Goal: Task Accomplishment & Management: Use online tool/utility

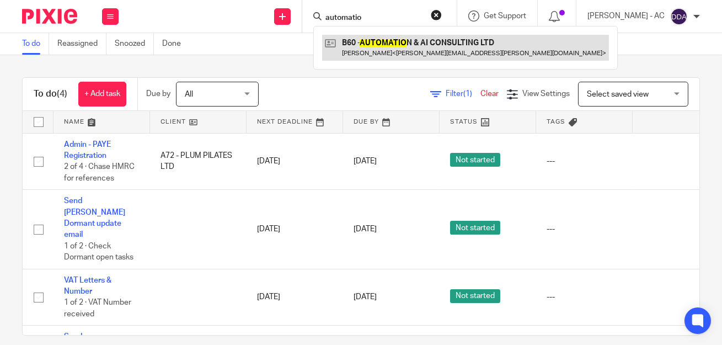
type input "automatio"
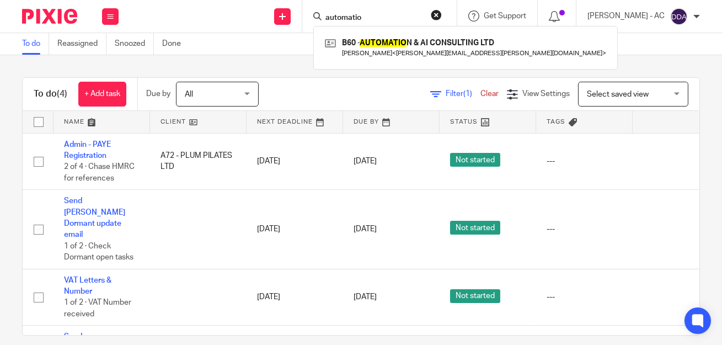
drag, startPoint x: 399, startPoint y: 19, endPoint x: 287, endPoint y: 27, distance: 112.3
click at [294, 26] on div "Send new email Create task Add client Request signature automatio B60 - AUTOMAT…" at bounding box center [426, 16] width 593 height 33
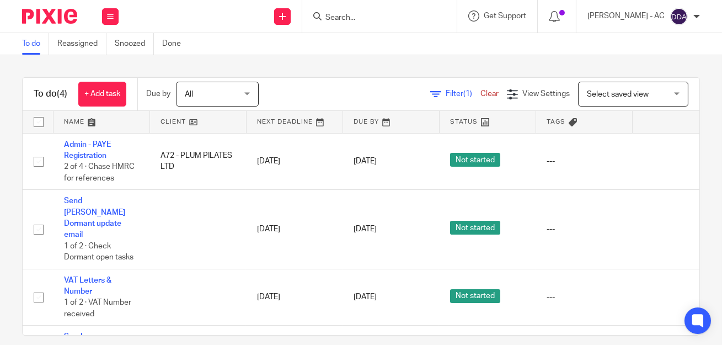
paste input "robcoulson@live.co.uk"
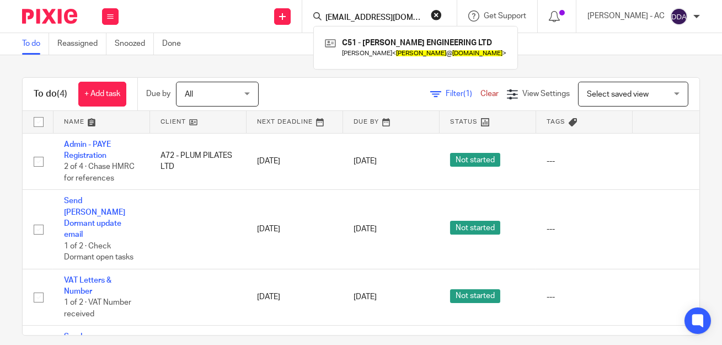
type input "robcoulson@live.co.uk"
drag, startPoint x: 449, startPoint y: 14, endPoint x: 400, endPoint y: 9, distance: 48.8
click at [442, 15] on button "reset" at bounding box center [436, 14] width 11 height 11
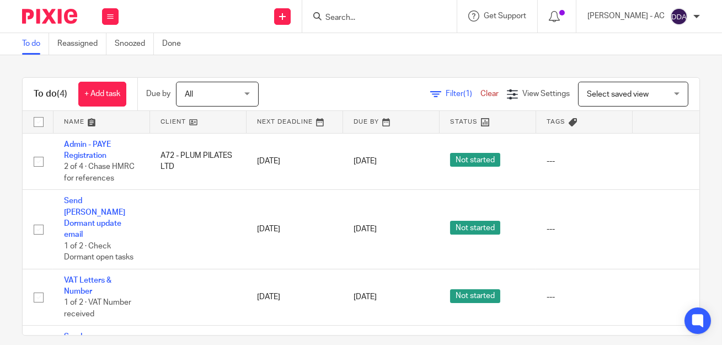
click at [372, 10] on form at bounding box center [383, 16] width 118 height 14
click at [370, 15] on input "Search" at bounding box center [373, 18] width 99 height 10
paste input "Sheila Atim"
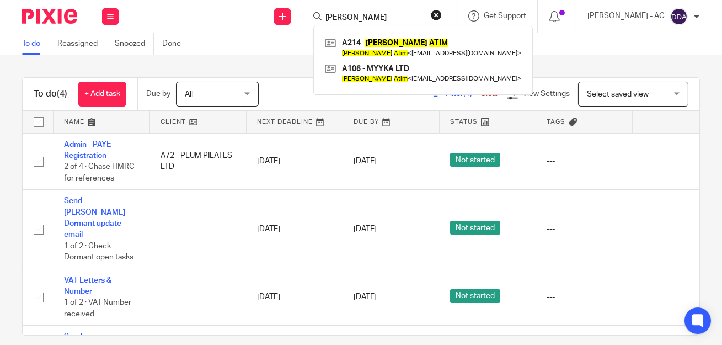
type input "Sheila Atim"
click at [442, 12] on button "reset" at bounding box center [436, 14] width 11 height 11
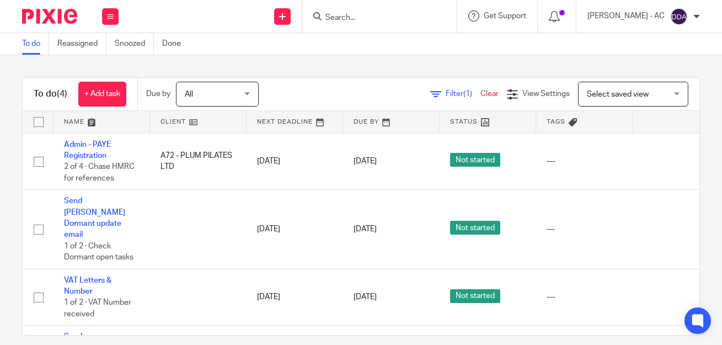
click at [442, 18] on form at bounding box center [383, 16] width 118 height 14
click at [377, 23] on form at bounding box center [383, 16] width 118 height 14
click at [381, 18] on input "Search" at bounding box center [373, 18] width 99 height 10
paste input "FRANCIS KOFI"
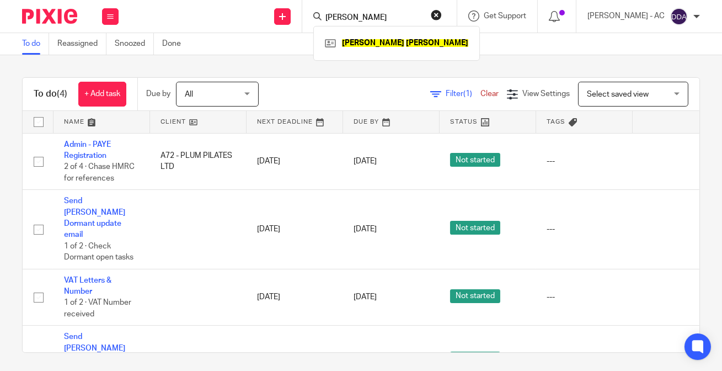
drag, startPoint x: 392, startPoint y: 16, endPoint x: 322, endPoint y: 17, distance: 70.6
click at [322, 17] on div "FRANCIS KOFI FRANCIS KOFI" at bounding box center [379, 16] width 154 height 33
type input "o"
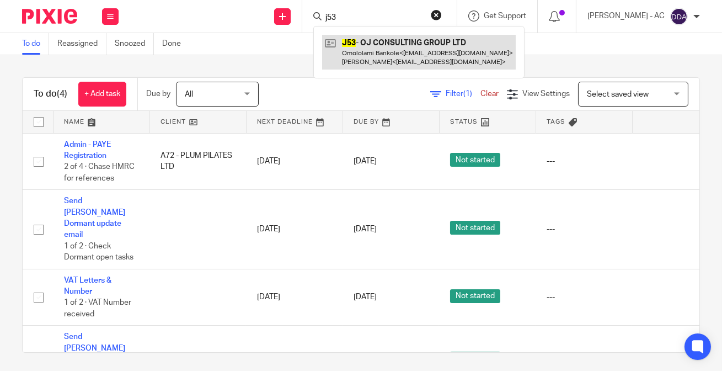
type input "j53"
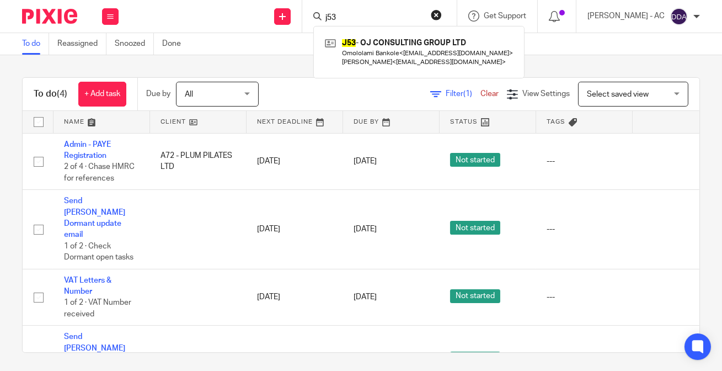
drag, startPoint x: 414, startPoint y: 16, endPoint x: 215, endPoint y: 29, distance: 199.1
click at [216, 29] on div "Send new email Create task Add client Request signature j53 J53 - OJ CONSULTING…" at bounding box center [426, 16] width 593 height 33
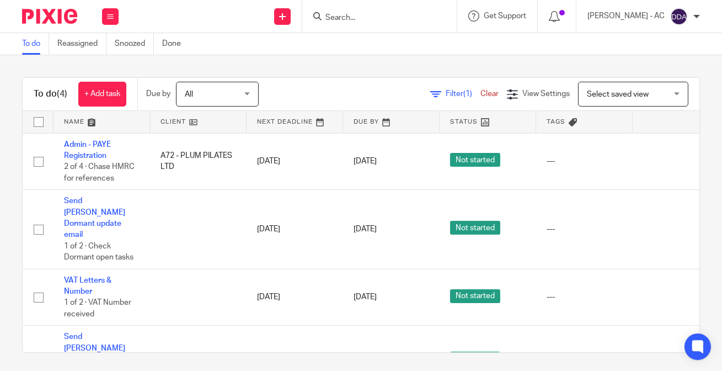
paste input "K39 - [PERSON_NAME]"
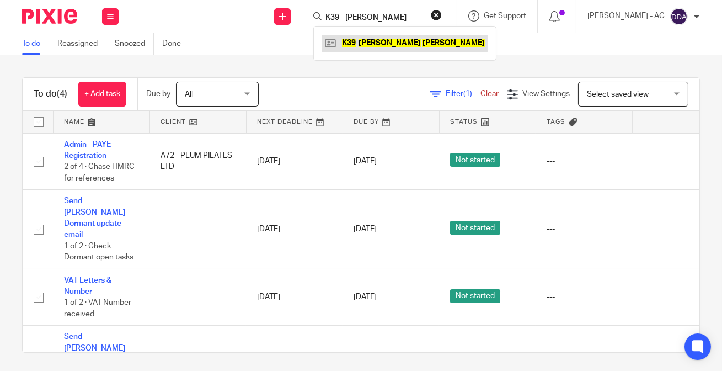
type input "K39 - [PERSON_NAME]"
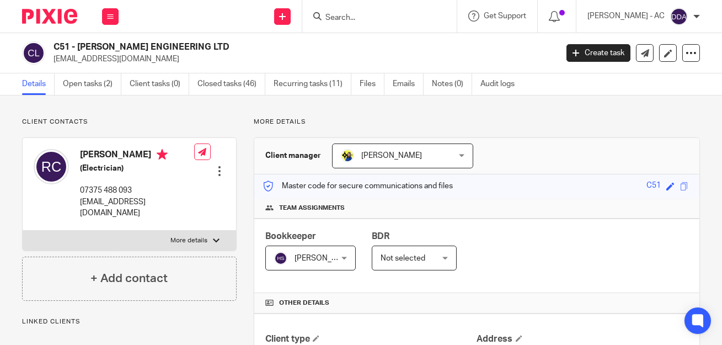
drag, startPoint x: 77, startPoint y: 46, endPoint x: 214, endPoint y: 44, distance: 136.3
click at [214, 44] on h2 "C51 - COULSON ENGINEERING LTD" at bounding box center [252, 47] width 397 height 12
copy h2 "COULSON ENGINEERING LTD"
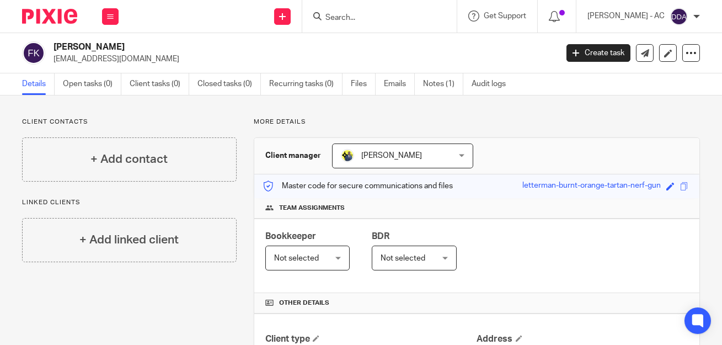
click at [375, 150] on span "[PERSON_NAME]" at bounding box center [393, 155] width 105 height 23
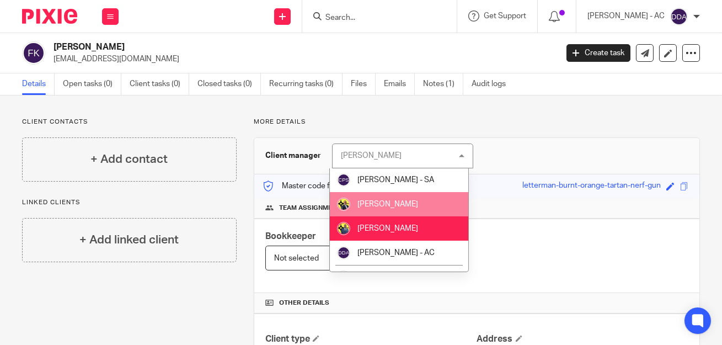
scroll to position [200, 0]
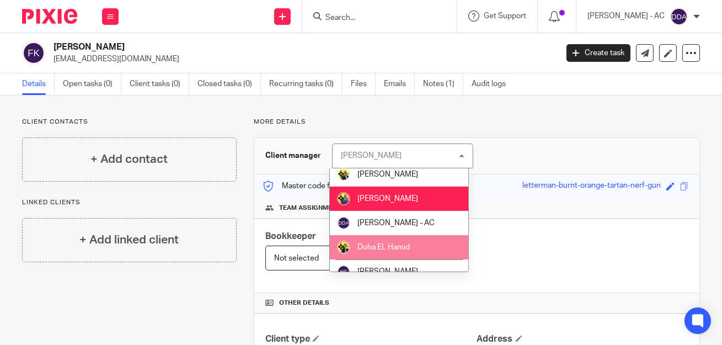
click at [425, 244] on li "Doha EL Hamid" at bounding box center [399, 247] width 138 height 24
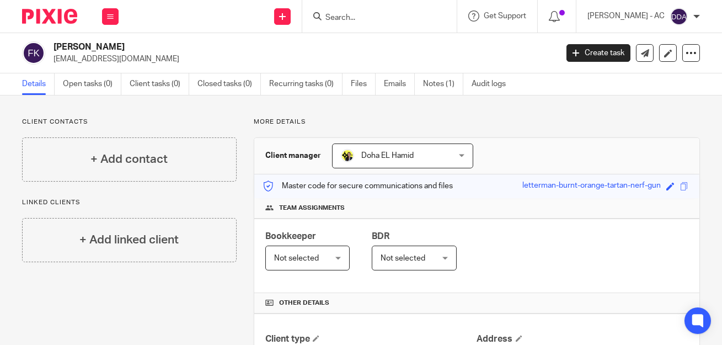
click at [316, 258] on span "Not selected" at bounding box center [304, 257] width 60 height 23
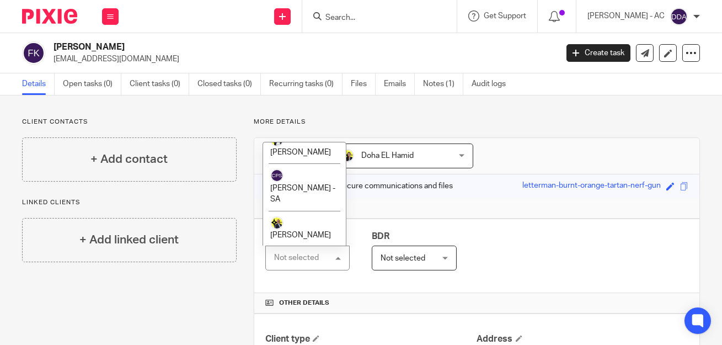
scroll to position [502, 0]
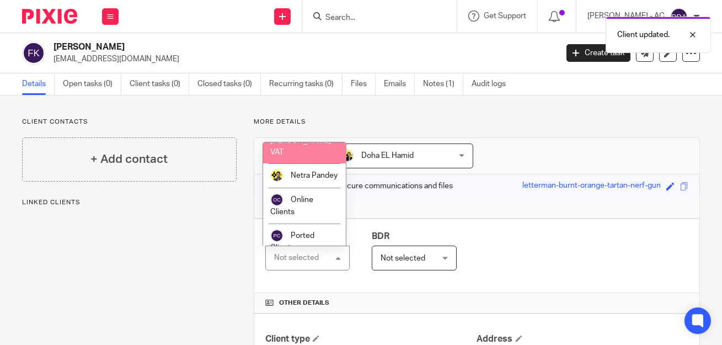
scroll to position [751, 0]
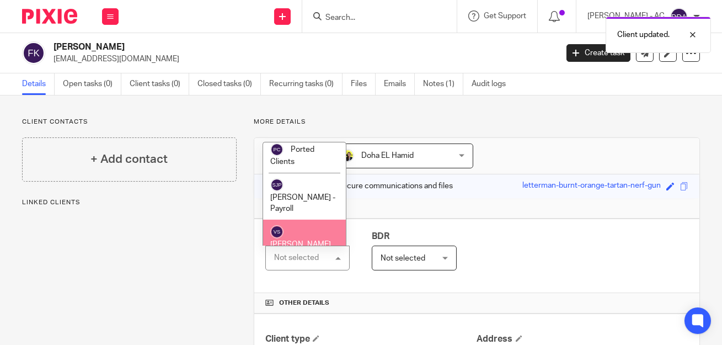
click at [310, 241] on span "[PERSON_NAME]" at bounding box center [300, 245] width 61 height 8
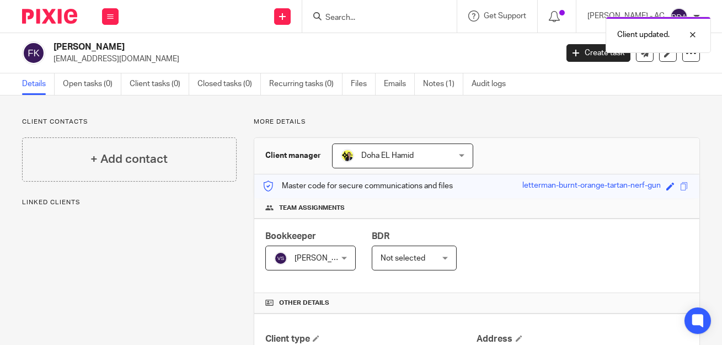
click at [339, 247] on span "Not selected" at bounding box center [306, 257] width 65 height 23
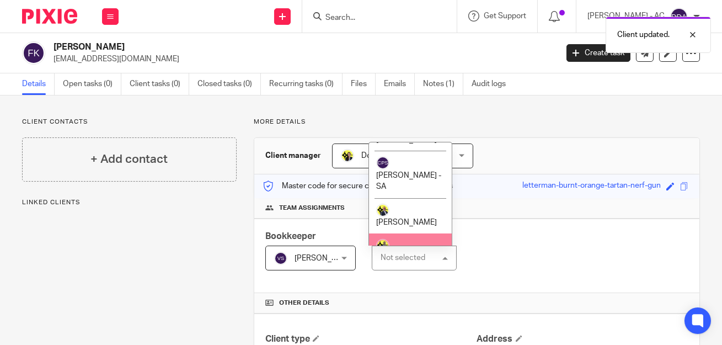
scroll to position [301, 0]
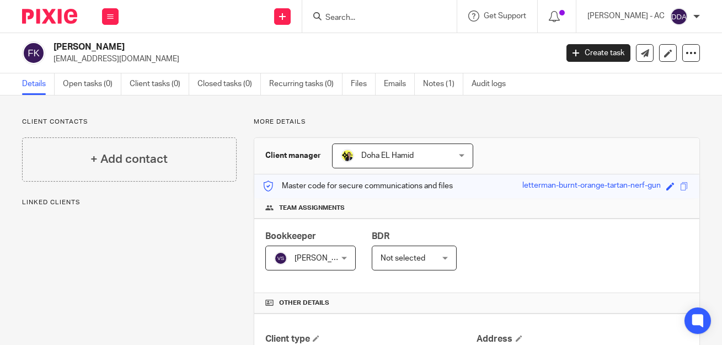
click at [404, 246] on span "Not selected" at bounding box center [411, 257] width 60 height 23
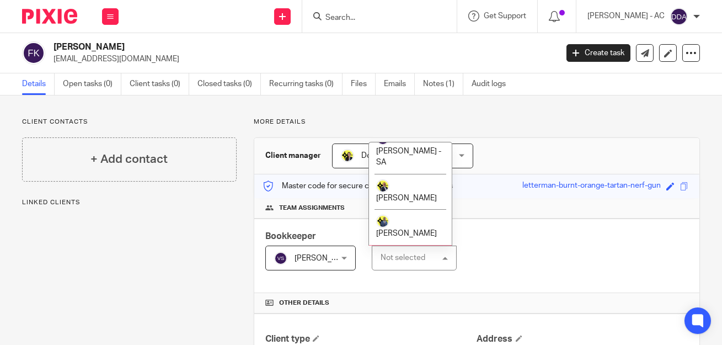
scroll to position [250, 0]
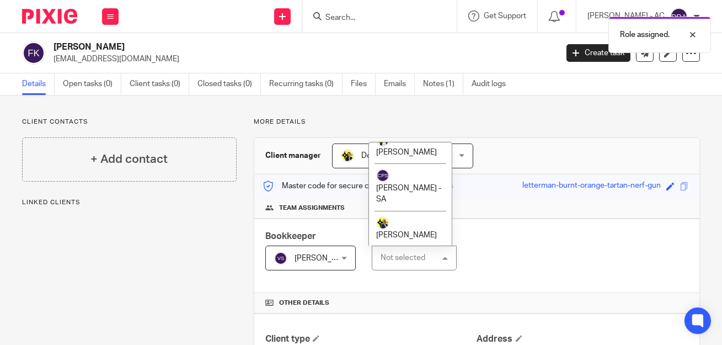
click at [407, 246] on li "[PERSON_NAME]" at bounding box center [410, 264] width 83 height 36
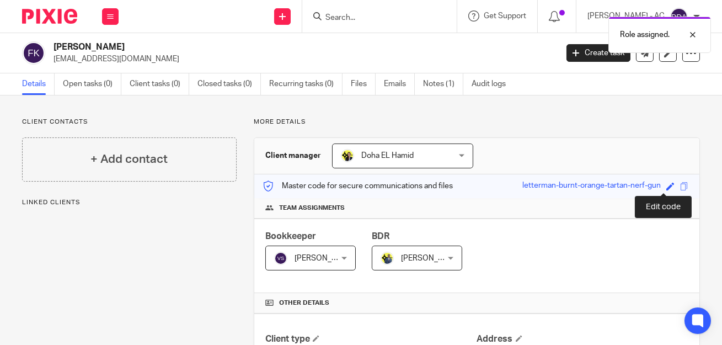
click at [666, 184] on span at bounding box center [670, 186] width 8 height 8
paste input "K39"
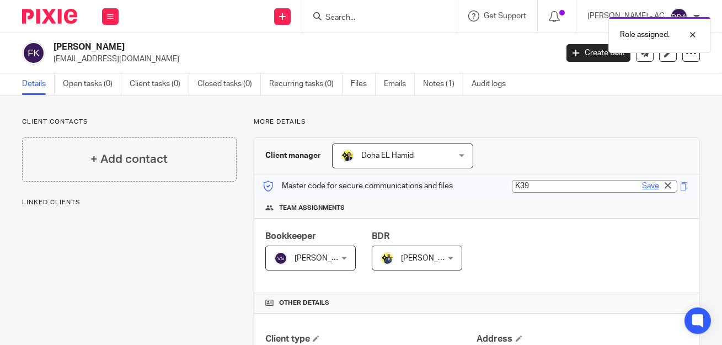
type input "K39"
click at [647, 182] on link "Save" at bounding box center [650, 185] width 17 height 11
type input "K39"
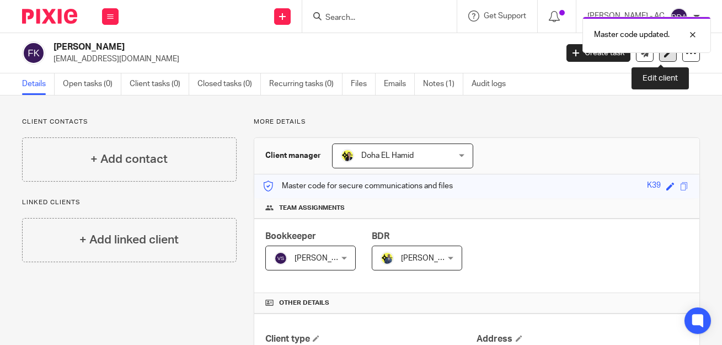
click at [661, 58] on link at bounding box center [668, 53] width 18 height 18
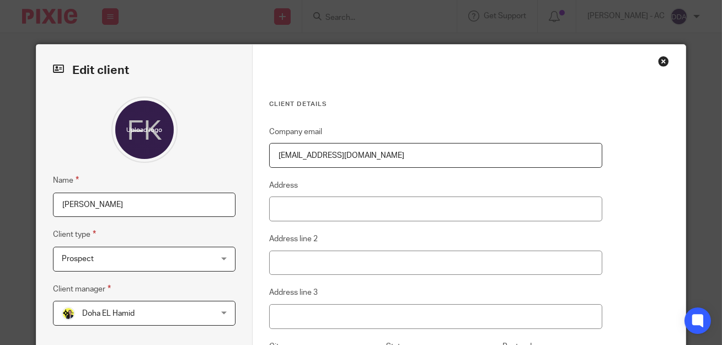
click at [84, 204] on input "[PERSON_NAME]" at bounding box center [144, 205] width 183 height 25
drag, startPoint x: 128, startPoint y: 204, endPoint x: 0, endPoint y: 201, distance: 128.0
click at [0, 201] on div "Edit client Name [PERSON_NAME] Client type Prospect Prospect Individual Limited…" at bounding box center [361, 172] width 722 height 345
paste input "K39 -"
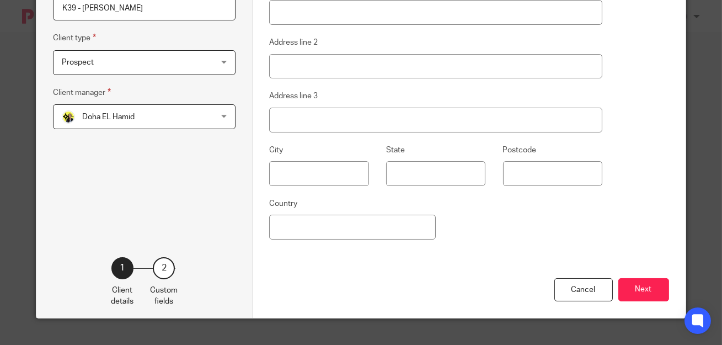
scroll to position [216, 0]
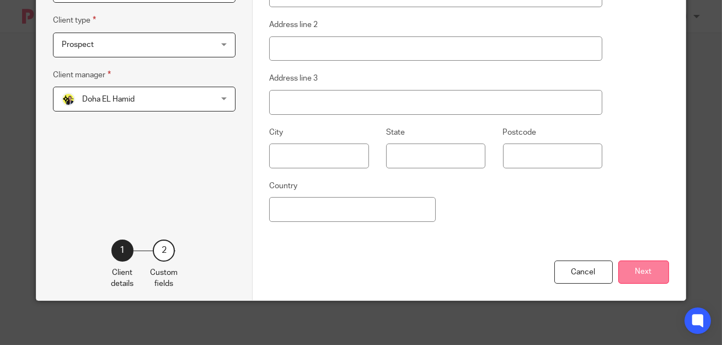
type input "K39 - [PERSON_NAME]"
click at [646, 267] on button "Next" at bounding box center [643, 272] width 51 height 24
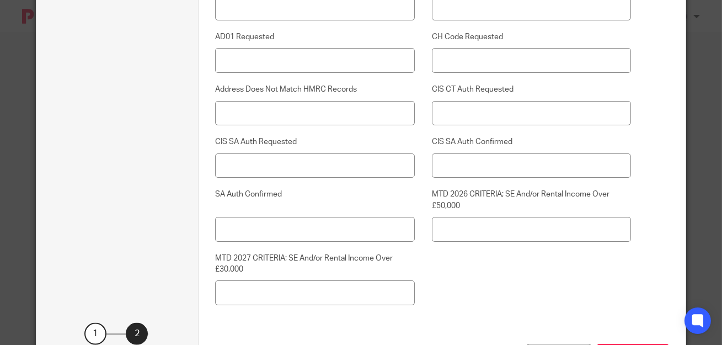
scroll to position [2854, 0]
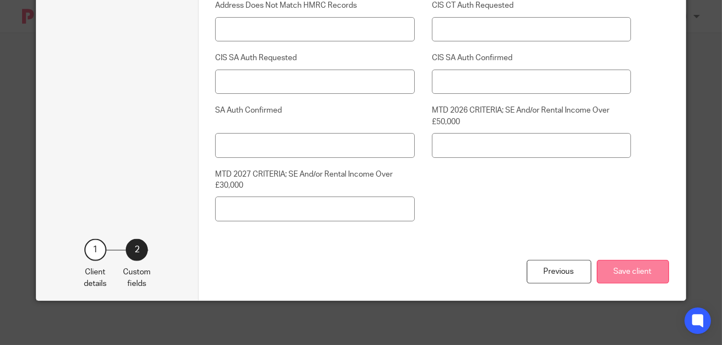
click at [627, 269] on button "Save client" at bounding box center [633, 272] width 72 height 24
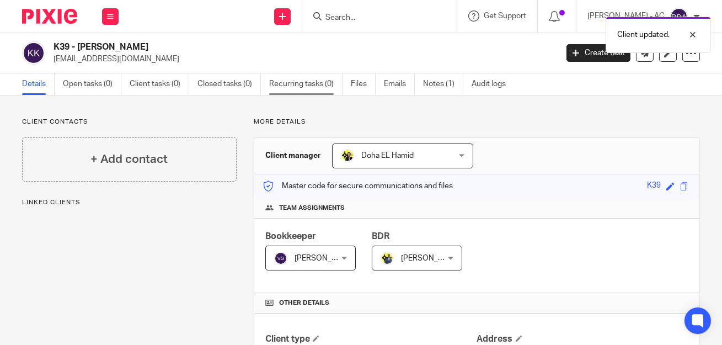
click at [313, 92] on link "Recurring tasks (0)" at bounding box center [305, 84] width 73 height 22
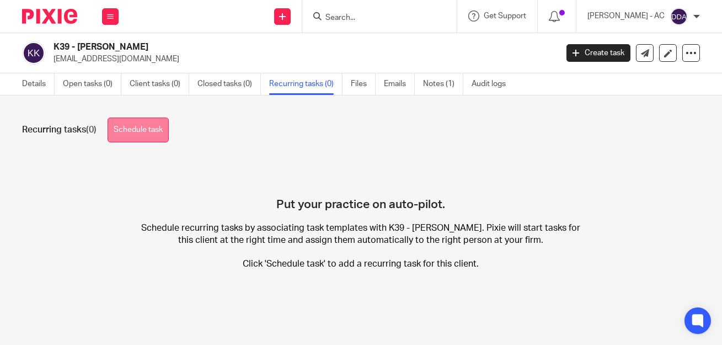
click at [126, 137] on link "Schedule task" at bounding box center [138, 130] width 61 height 25
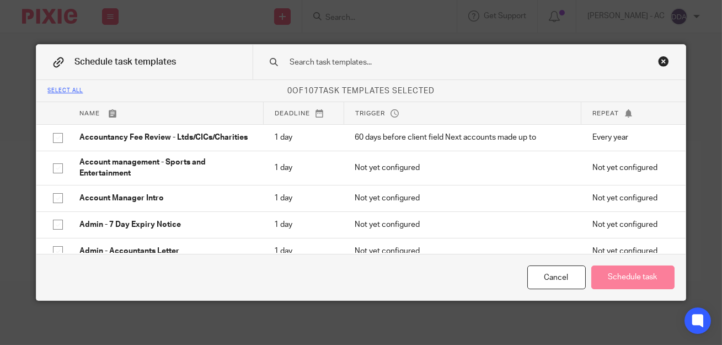
click at [348, 63] on input "text" at bounding box center [455, 62] width 333 height 12
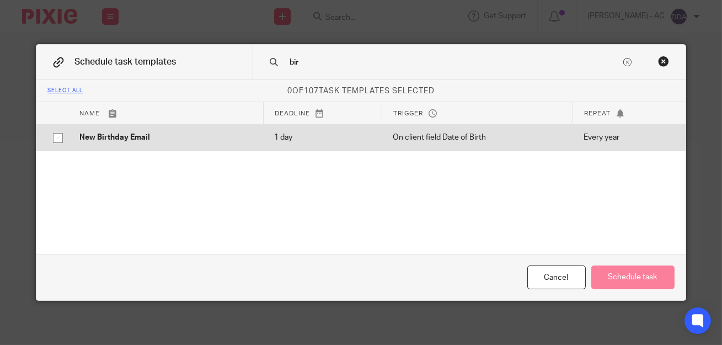
type input "bir"
click at [295, 141] on p "1 day" at bounding box center [322, 137] width 97 height 11
checkbox input "true"
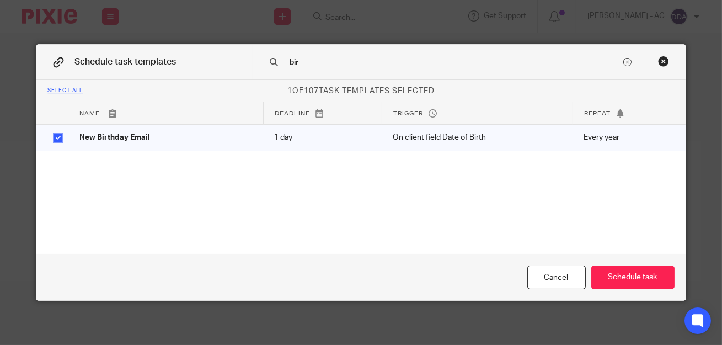
drag, startPoint x: 321, startPoint y: 61, endPoint x: 232, endPoint y: 61, distance: 88.3
click at [232, 61] on div "Schedule task templates bir" at bounding box center [360, 62] width 649 height 35
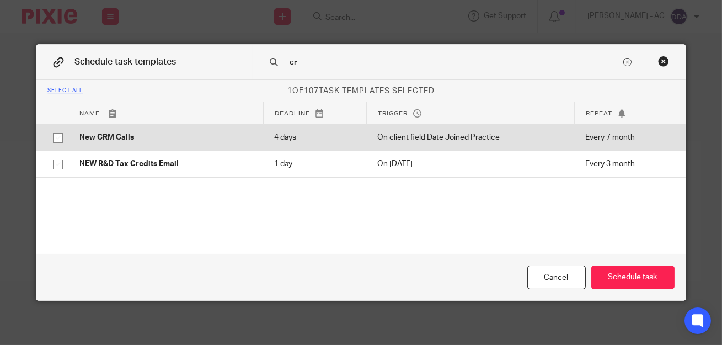
type input "cr"
click at [193, 144] on td "New CRM Calls" at bounding box center [165, 137] width 195 height 26
checkbox input "true"
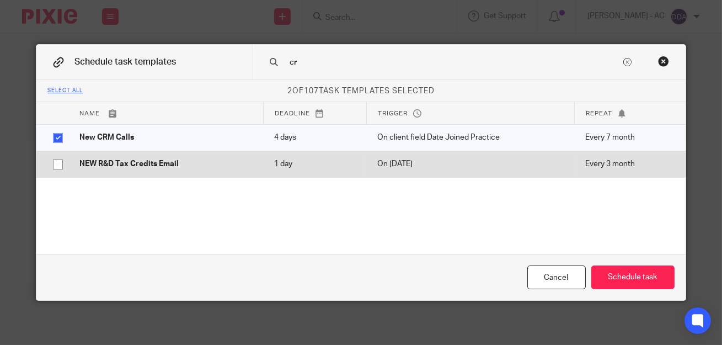
click at [188, 157] on td "NEW R&D Tax Credits Email" at bounding box center [165, 164] width 195 height 26
checkbox input "true"
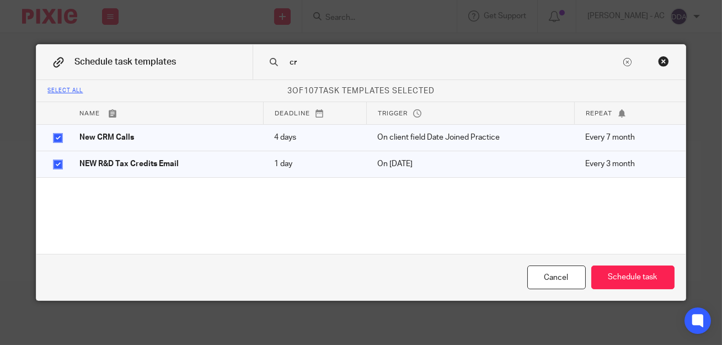
drag, startPoint x: 300, startPoint y: 61, endPoint x: 253, endPoint y: 61, distance: 46.9
click at [253, 61] on div "cr" at bounding box center [469, 62] width 433 height 35
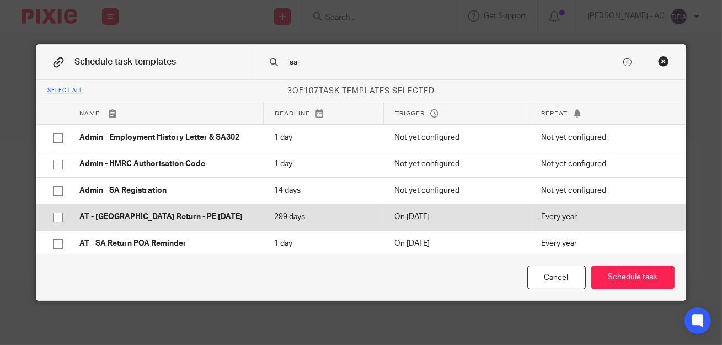
type input "sa"
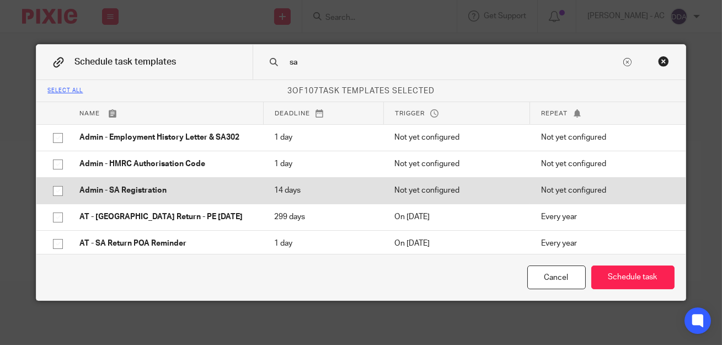
drag, startPoint x: 121, startPoint y: 210, endPoint x: 121, endPoint y: 201, distance: 9.4
click at [121, 207] on td "AT - [GEOGRAPHIC_DATA] Return - PE [DATE]" at bounding box center [165, 217] width 195 height 26
checkbox input "true"
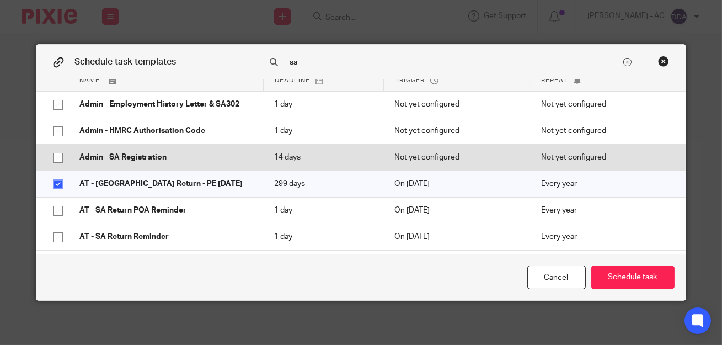
scroll to position [50, 0]
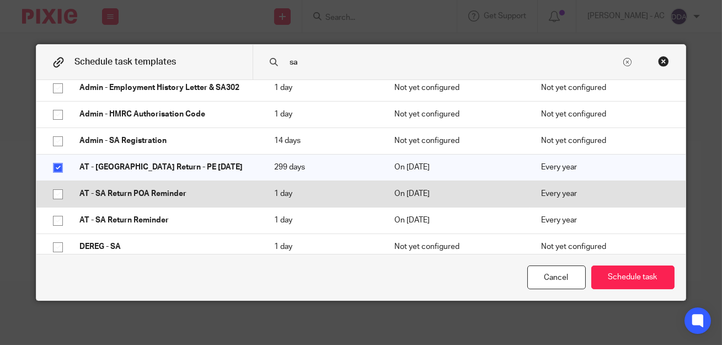
click at [130, 196] on p "AT - SA Return POA Reminder" at bounding box center [165, 193] width 173 height 11
checkbox input "true"
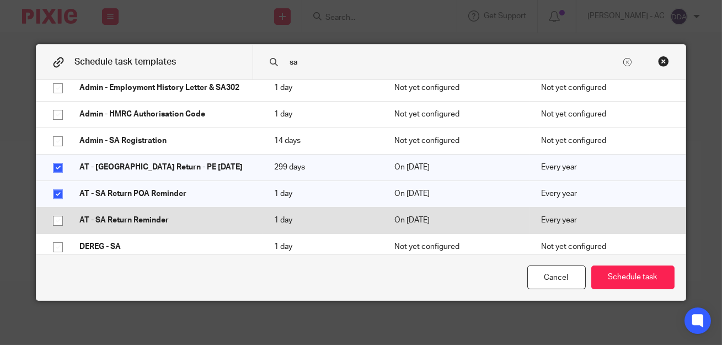
click at [115, 212] on td "AT - SA Return Reminder" at bounding box center [165, 220] width 195 height 26
checkbox input "true"
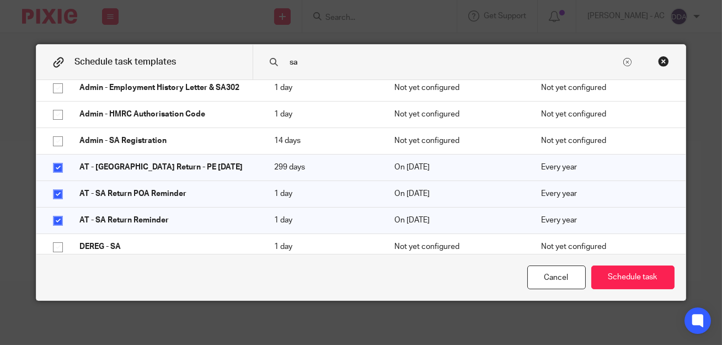
drag, startPoint x: 303, startPoint y: 64, endPoint x: 252, endPoint y: 63, distance: 50.8
click at [253, 63] on div "sa" at bounding box center [469, 62] width 433 height 35
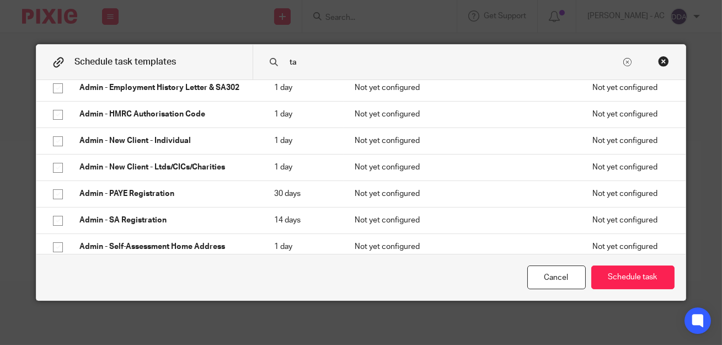
scroll to position [276, 0]
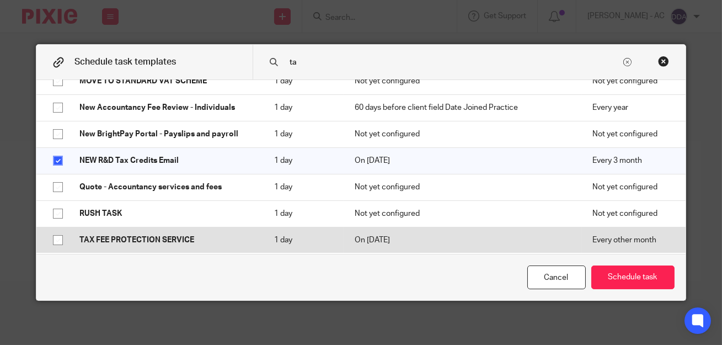
type input "ta"
click at [98, 242] on p "TAX FEE PROTECTION SERVICE" at bounding box center [165, 239] width 173 height 11
checkbox input "true"
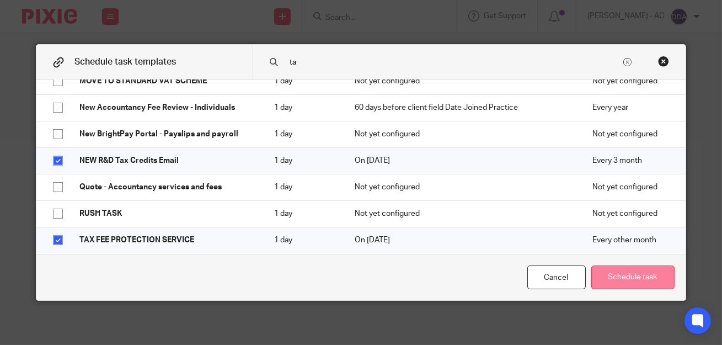
click at [619, 277] on button "Schedule task" at bounding box center [632, 277] width 83 height 24
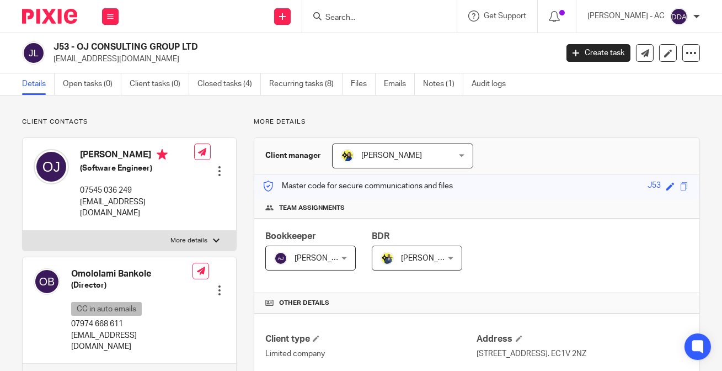
click at [167, 49] on h2 "J53 - OJ CONSULTING GROUP LTD" at bounding box center [252, 47] width 397 height 12
click at [88, 51] on h2 "J53 - OJ CONSULTING GROUP LTD" at bounding box center [252, 47] width 397 height 12
click at [217, 47] on h2 "J53 - OJ CONSULTING GROUP LTD" at bounding box center [252, 47] width 397 height 12
click at [220, 45] on h2 "J53 - OJ CONSULTING GROUP LTD" at bounding box center [252, 47] width 397 height 12
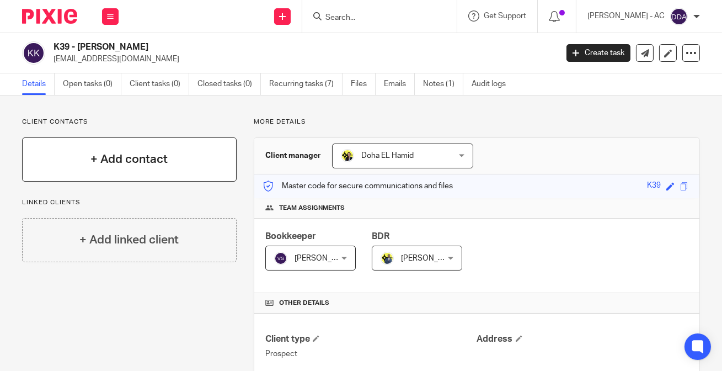
click at [110, 157] on h4 "+ Add contact" at bounding box center [128, 159] width 77 height 17
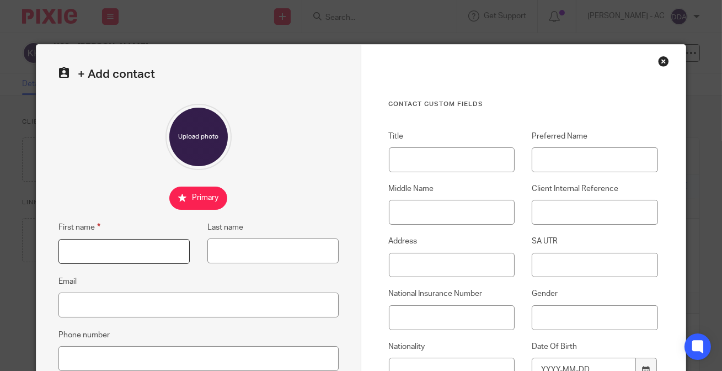
click at [104, 255] on input "First name" at bounding box center [123, 251] width 131 height 25
paste input "[PERSON_NAME]"
type input "[PERSON_NAME]"
click at [447, 215] on input "Middle Name" at bounding box center [452, 212] width 126 height 25
paste input "[PERSON_NAME]"
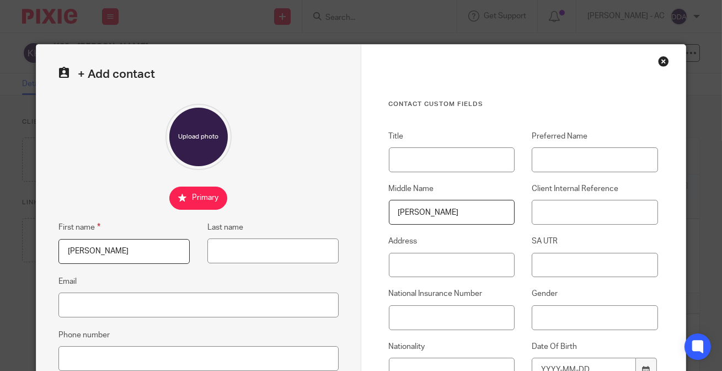
type input "[PERSON_NAME]"
click at [442, 164] on input "Title" at bounding box center [452, 159] width 126 height 25
paste input "Mr"
type input "Mr"
click at [221, 257] on input "Last name" at bounding box center [272, 250] width 131 height 25
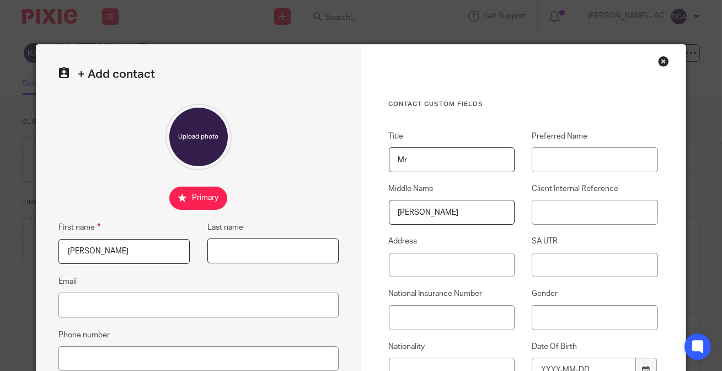
paste input "Adams"
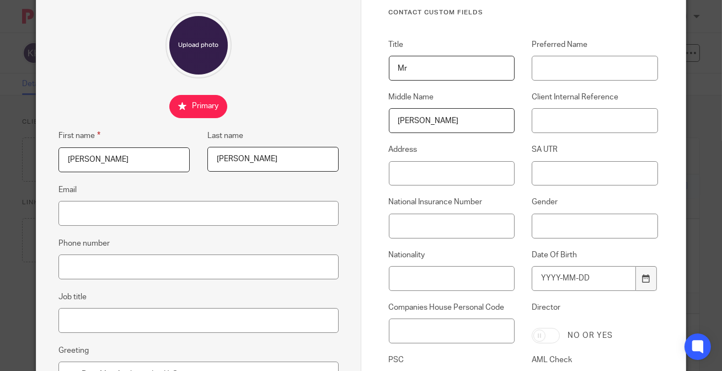
scroll to position [100, 0]
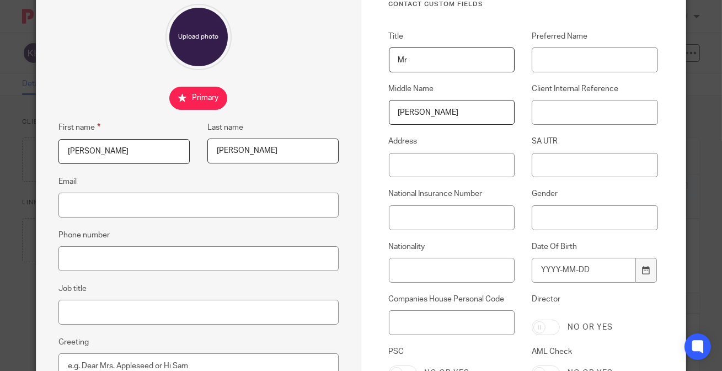
type input "Adams"
click at [213, 196] on input "Email" at bounding box center [198, 205] width 280 height 25
paste input "[EMAIL_ADDRESS][DOMAIN_NAME]"
type input "[EMAIL_ADDRESS][DOMAIN_NAME]"
click at [188, 259] on input "Phone number" at bounding box center [198, 258] width 280 height 25
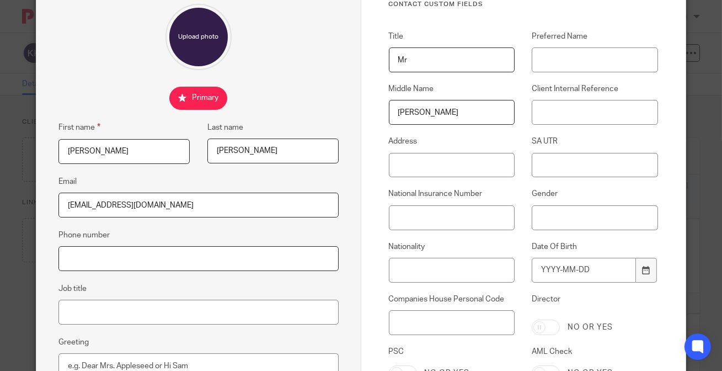
paste input "07415 926 817"
type input "07415 926 817"
click at [193, 303] on input "Job title" at bounding box center [198, 312] width 280 height 25
paste input "Property Investor"
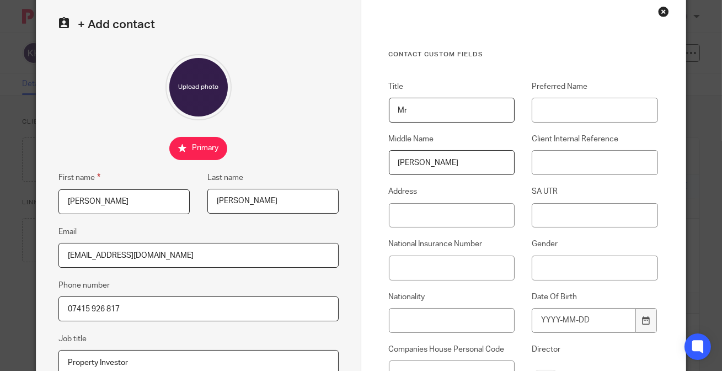
type input "Property Investor"
click at [575, 164] on input "Client Internal Reference" at bounding box center [595, 162] width 126 height 25
paste input "K39"
type input "K39"
click at [448, 216] on input "Address" at bounding box center [452, 215] width 126 height 25
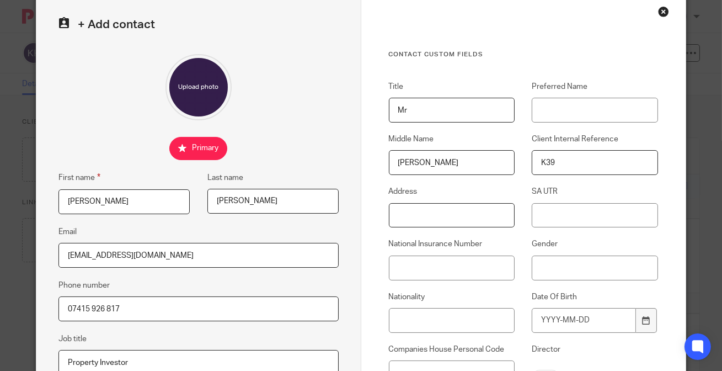
paste input "[STREET_ADDRESS]"
type input "[STREET_ADDRESS]"
click at [417, 272] on input "National Insurance Number" at bounding box center [452, 267] width 126 height 25
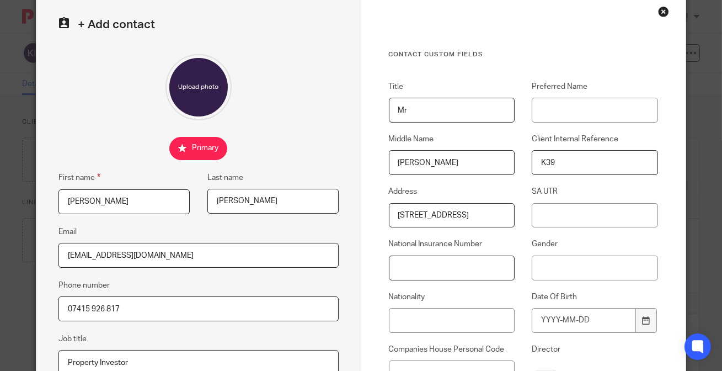
paste input "British"
type input "British"
click at [566, 264] on input "Gender" at bounding box center [595, 267] width 126 height 25
type input "[DEMOGRAPHIC_DATA]"
drag, startPoint x: 482, startPoint y: 273, endPoint x: 308, endPoint y: 275, distance: 174.3
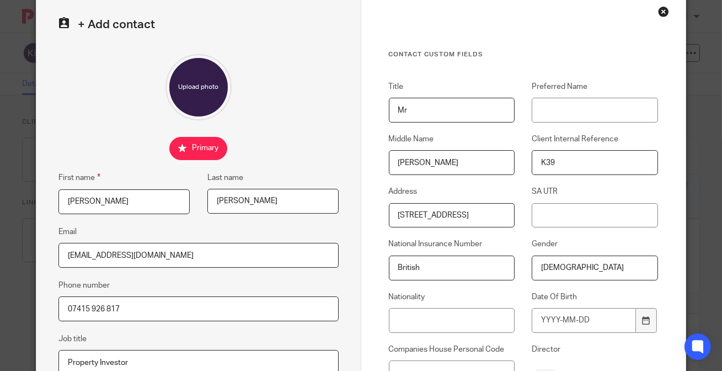
click at [308, 275] on form "+ Add contact First name Anton Last name Adams Email antonokadams@gmail.com Pho…" at bounding box center [360, 270] width 649 height 551
click at [408, 313] on input "Nationality" at bounding box center [452, 320] width 126 height 25
paste input "British"
type input "British"
drag, startPoint x: 418, startPoint y: 270, endPoint x: 356, endPoint y: 258, distance: 63.6
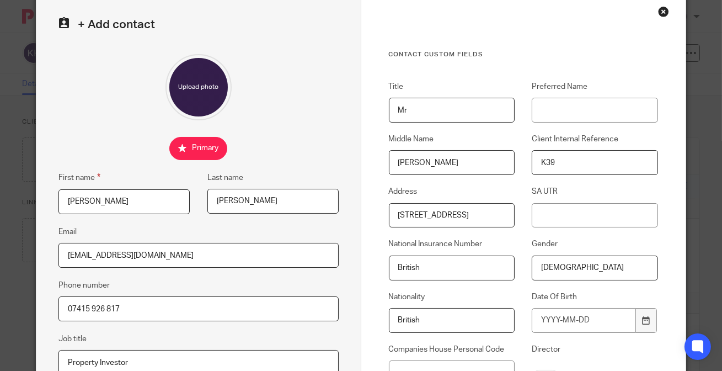
click at [361, 258] on div "Contact Custom fields Title Mr Preferred Name Middle Name Osei-Kofi Client Inte…" at bounding box center [523, 270] width 324 height 551
paste input "PB 59 17 69 B"
type input "PB591769B"
click at [562, 318] on input "Date Of Birth" at bounding box center [584, 320] width 104 height 25
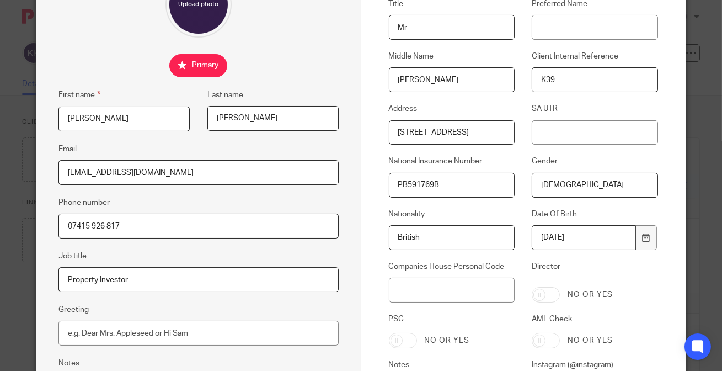
scroll to position [269, 0]
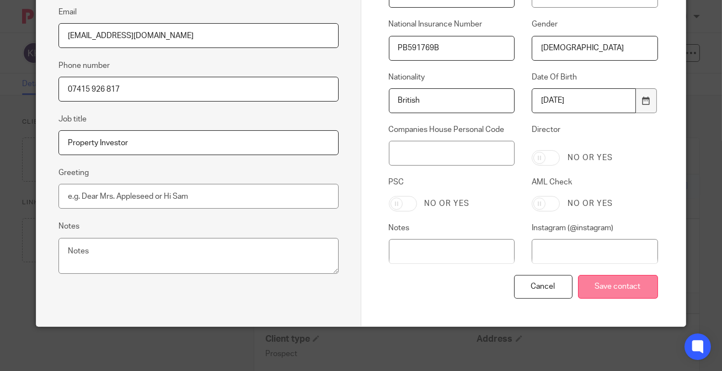
type input "1996-10-18"
click at [585, 289] on input "Save contact" at bounding box center [618, 287] width 80 height 24
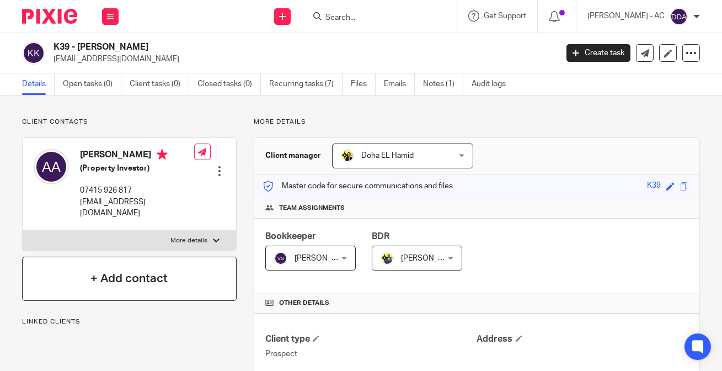
click at [136, 270] on h4 "+ Add contact" at bounding box center [128, 278] width 77 height 17
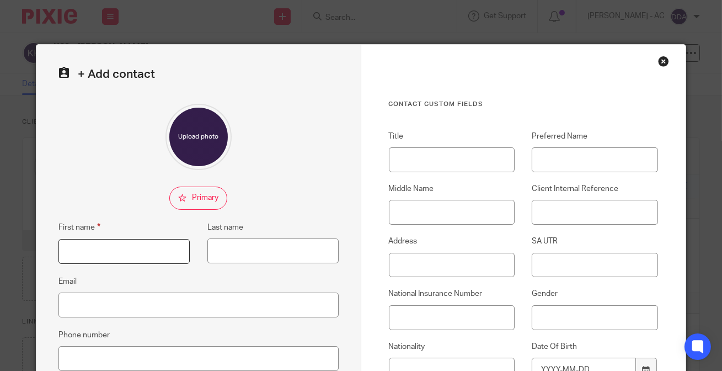
click at [148, 253] on input "First name" at bounding box center [123, 251] width 131 height 25
paste input "[PERSON_NAME]"
type input "[PERSON_NAME]"
click at [457, 166] on input "Title" at bounding box center [452, 159] width 126 height 25
paste input "Mr"
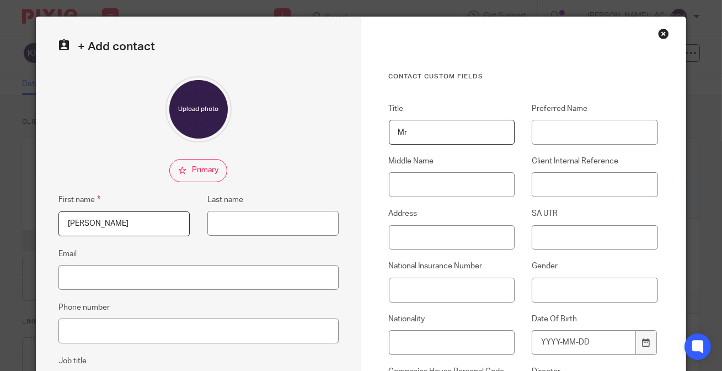
scroll to position [50, 0]
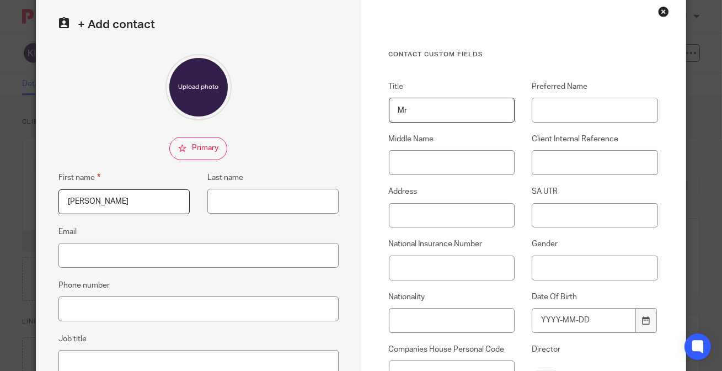
type input "Mr"
click at [455, 166] on input "Middle Name" at bounding box center [452, 162] width 126 height 25
paste input "[PERSON_NAME]"
type input "[PERSON_NAME]"
click at [273, 199] on input "Last name" at bounding box center [272, 201] width 131 height 25
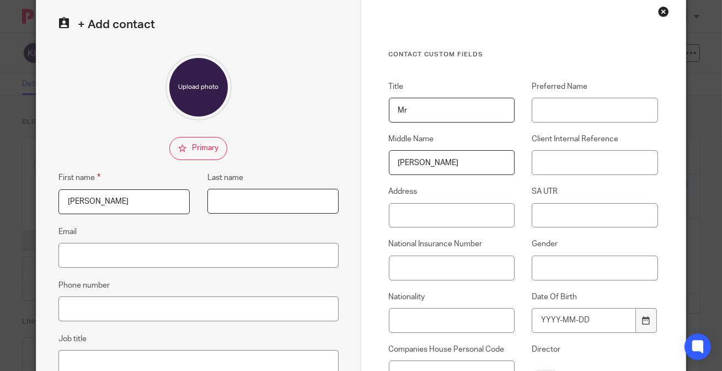
paste input "Kofi"
type input "Kofi"
click at [121, 254] on input "Email" at bounding box center [198, 255] width 280 height 25
paste input "[EMAIL_ADDRESS][DOMAIN_NAME]"
type input "[EMAIL_ADDRESS][DOMAIN_NAME]"
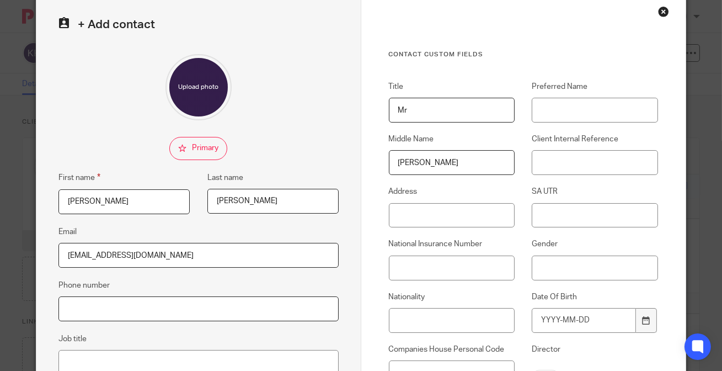
click at [131, 314] on input "Phone number" at bounding box center [198, 308] width 280 height 25
paste input "07517 284 707"
type input "07517 284 707"
click at [206, 356] on input "Job title" at bounding box center [198, 362] width 280 height 25
paste input "Landlord"
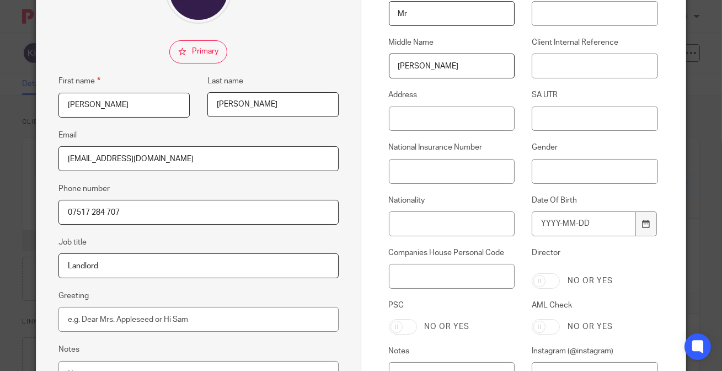
scroll to position [150, 0]
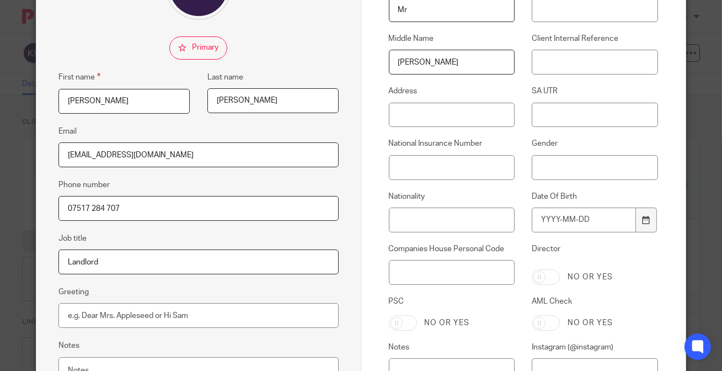
type input "Landlord"
click at [567, 216] on input "Date Of Birth" at bounding box center [584, 219] width 104 height 25
type input "[DATE]"
click at [574, 168] on input "Gender" at bounding box center [595, 167] width 126 height 25
type input "[DEMOGRAPHIC_DATA]"
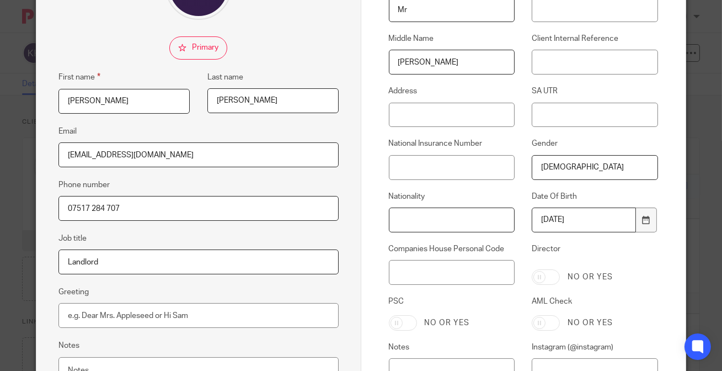
click at [452, 217] on input "Nationality" at bounding box center [452, 219] width 126 height 25
paste input "[DEMOGRAPHIC_DATA]"
type input "[DEMOGRAPHIC_DATA]"
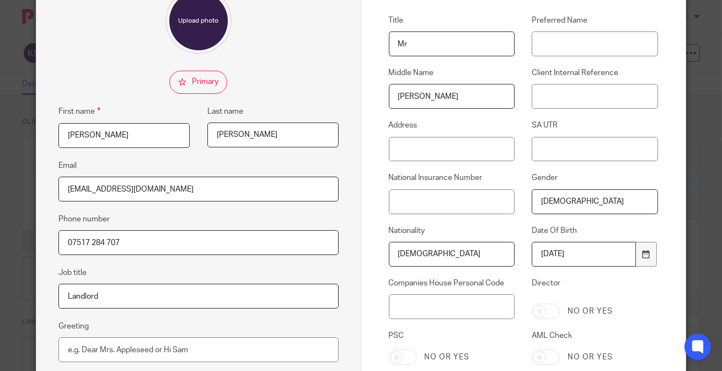
scroll to position [100, 0]
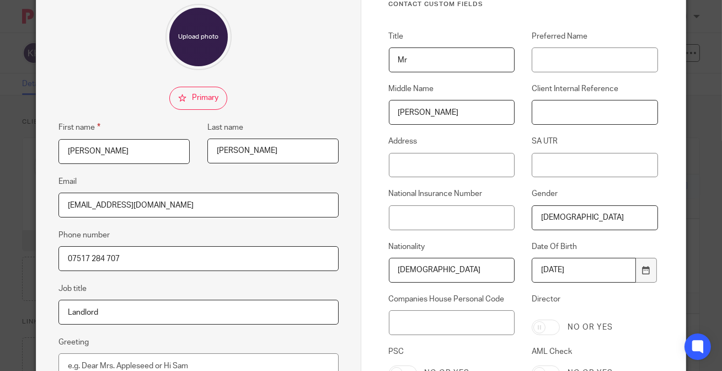
click at [589, 108] on input "Client Internal Reference" at bounding box center [595, 112] width 126 height 25
paste input "K39"
type input "K39"
click at [483, 154] on input "Address" at bounding box center [452, 165] width 126 height 25
paste input "53 Holcombe Road London N17 9AR"
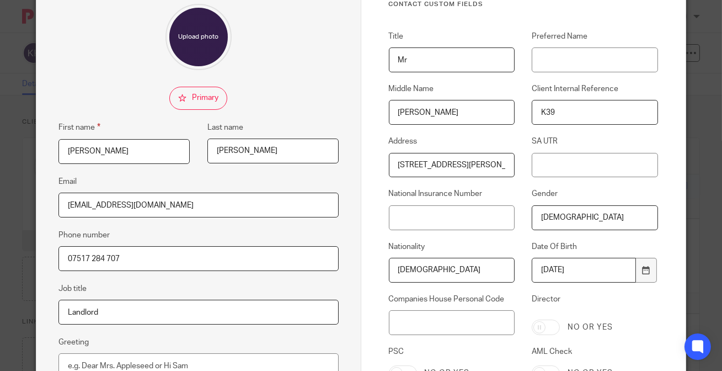
scroll to position [0, 19]
type input "[STREET_ADDRESS][PERSON_NAME]"
click at [450, 218] on input "National Insurance Number" at bounding box center [452, 217] width 126 height 25
paste input "SY534905B"
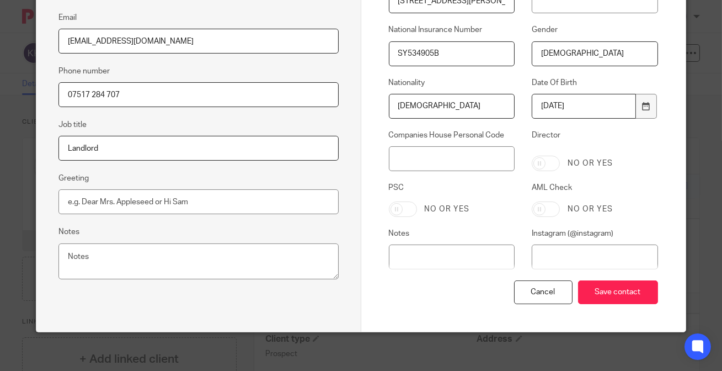
scroll to position [269, 0]
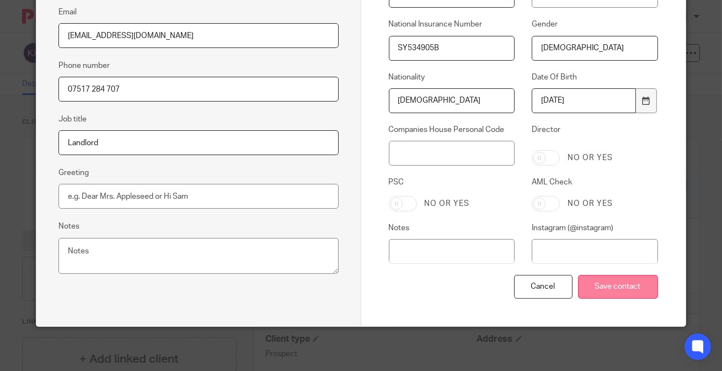
type input "SY534905B"
click at [607, 286] on input "Save contact" at bounding box center [618, 287] width 80 height 24
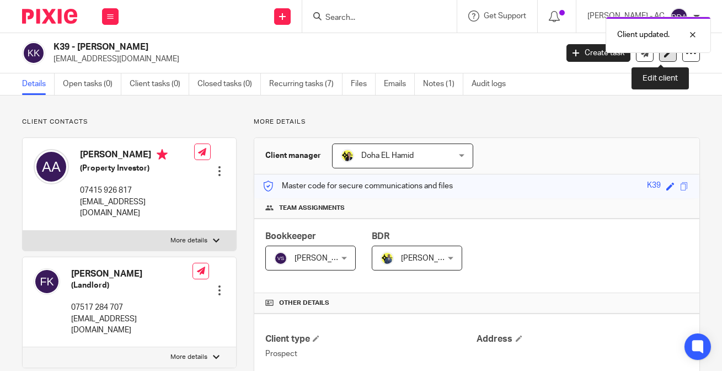
click at [659, 57] on link at bounding box center [668, 53] width 18 height 18
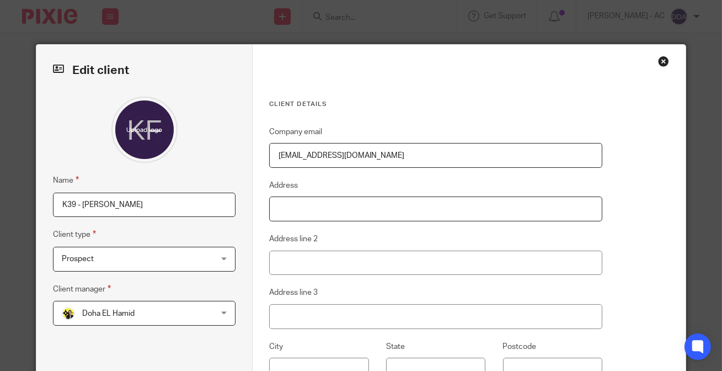
click at [328, 204] on input "Address" at bounding box center [435, 208] width 333 height 25
paste input "[STREET_ADDRESS]"
drag, startPoint x: 486, startPoint y: 210, endPoint x: 275, endPoint y: 202, distance: 210.9
click at [276, 203] on input "[STREET_ADDRESS]" at bounding box center [435, 208] width 333 height 25
paste input "[STREET_ADDRESS][PERSON_NAME]"
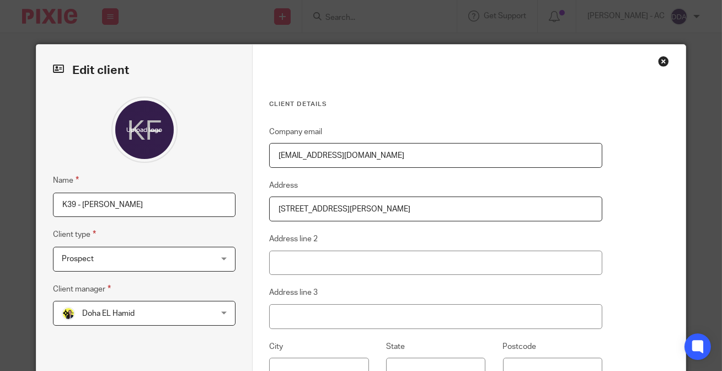
click at [368, 204] on input "[STREET_ADDRESS][PERSON_NAME]" at bounding box center [435, 208] width 333 height 25
type input "[STREET_ADDRESS][PERSON_NAME]"
click at [503, 222] on div "Company email [EMAIL_ADDRESS][DOMAIN_NAME] Address [STREET_ADDRESS][PERSON_NAME…" at bounding box center [435, 299] width 333 height 349
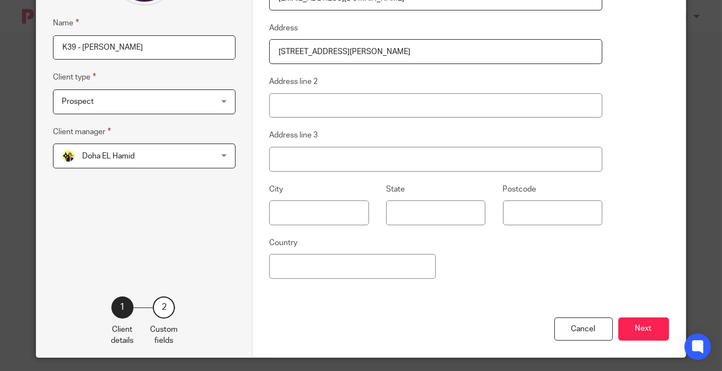
scroll to position [190, 0]
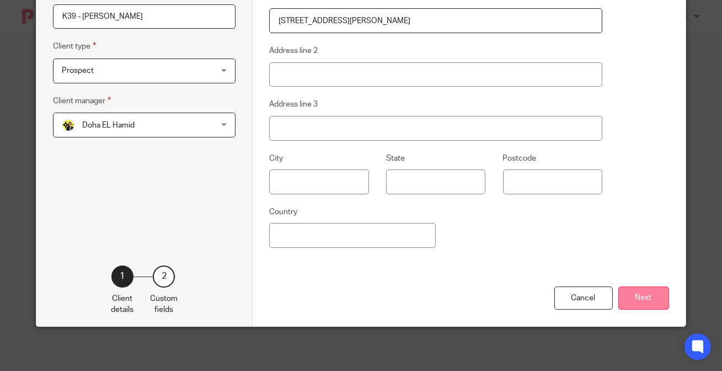
click at [634, 295] on button "Next" at bounding box center [643, 298] width 51 height 24
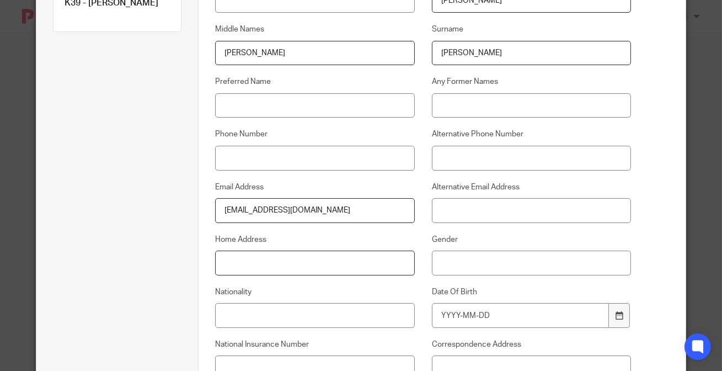
click at [273, 265] on input "Home Address" at bounding box center [314, 262] width 199 height 25
paste input "[STREET_ADDRESS][PERSON_NAME]"
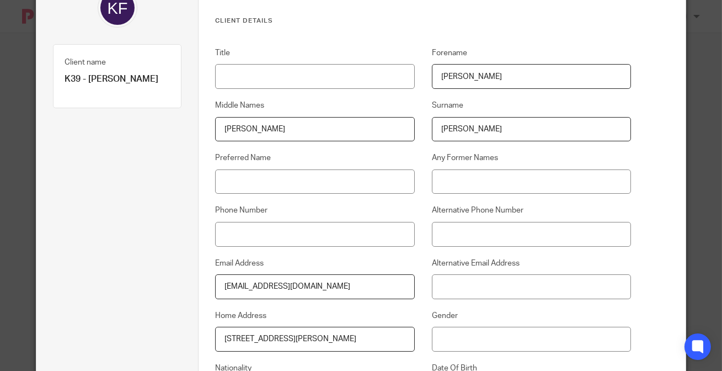
scroll to position [90, 0]
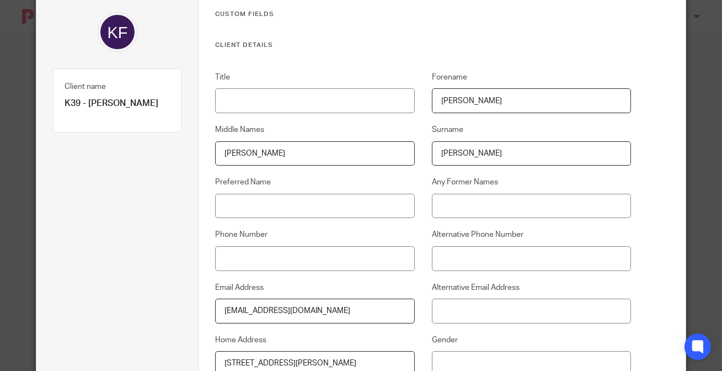
type input "[STREET_ADDRESS][PERSON_NAME]"
click at [330, 95] on input "Title" at bounding box center [314, 100] width 199 height 25
paste input "Mr"
type input "Mr"
drag, startPoint x: 492, startPoint y: 98, endPoint x: 392, endPoint y: 102, distance: 100.5
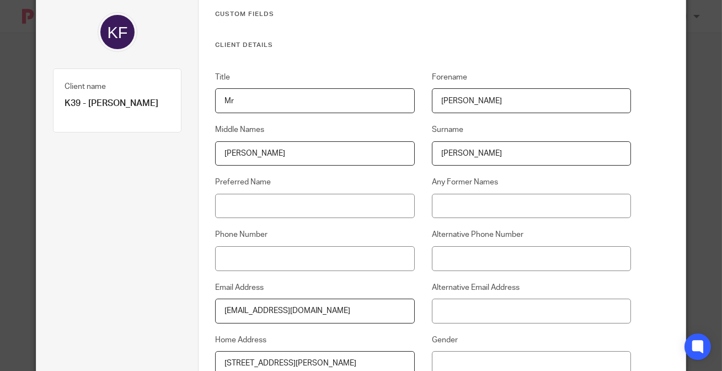
click at [392, 102] on div "Title Mr [PERSON_NAME] Middle Names [PERSON_NAME] Surname [PERSON_NAME] Preferr…" at bounding box center [414, 295] width 433 height 447
paste input "rancis"
type input "[PERSON_NAME]"
drag, startPoint x: 287, startPoint y: 164, endPoint x: 209, endPoint y: 160, distance: 78.5
click at [211, 160] on div "Title Mr [PERSON_NAME] Middle Names [PERSON_NAME] Surname [PERSON_NAME] Preferr…" at bounding box center [414, 295] width 433 height 447
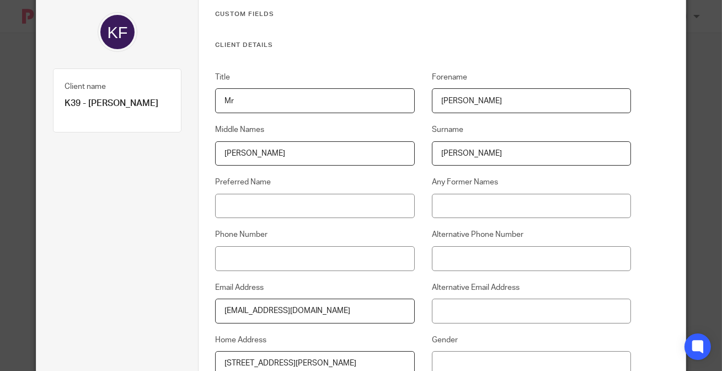
paste input "sei"
type input "[PERSON_NAME]"
drag, startPoint x: 474, startPoint y: 153, endPoint x: 397, endPoint y: 145, distance: 78.3
click at [399, 146] on div "Title Mr [PERSON_NAME] Middle Names [PERSON_NAME] Surname [PERSON_NAME] Preferr…" at bounding box center [414, 295] width 433 height 447
paste input "ofi"
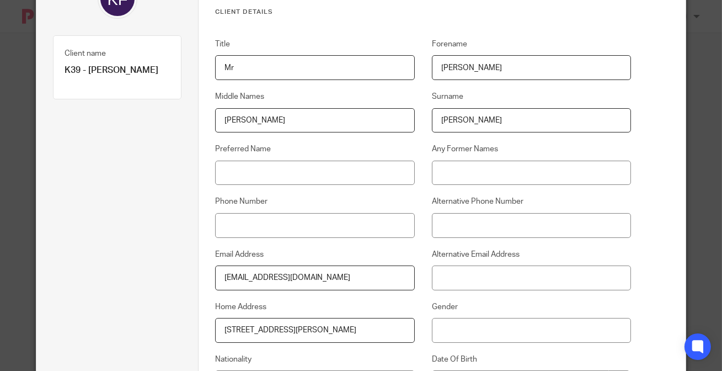
scroll to position [140, 0]
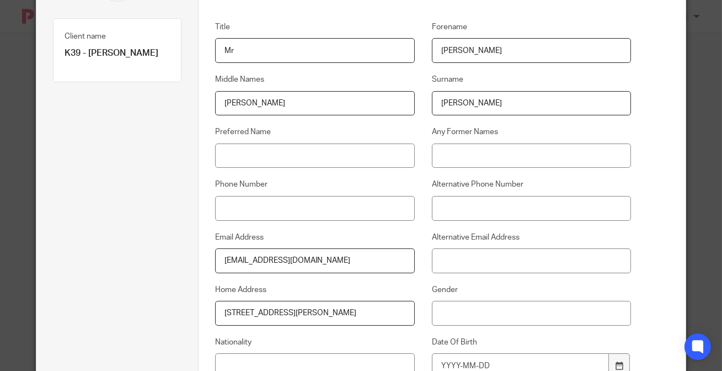
type input "[PERSON_NAME]"
click at [344, 206] on input "Phone Number" at bounding box center [314, 208] width 199 height 25
paste input "07415 926 817"
type input "07415 926 817"
click at [466, 255] on input "Alternative Email Address" at bounding box center [531, 260] width 199 height 25
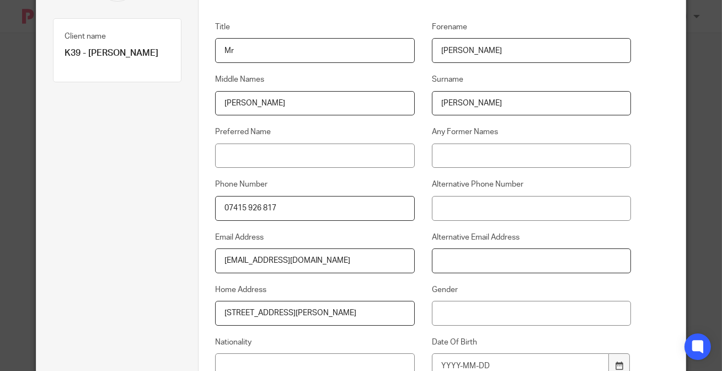
paste input "[EMAIL_ADDRESS][DOMAIN_NAME]"
type input "[EMAIL_ADDRESS][DOMAIN_NAME]"
click at [482, 212] on input "Alternative Phone Number" at bounding box center [531, 208] width 199 height 25
paste input "07517 284 707"
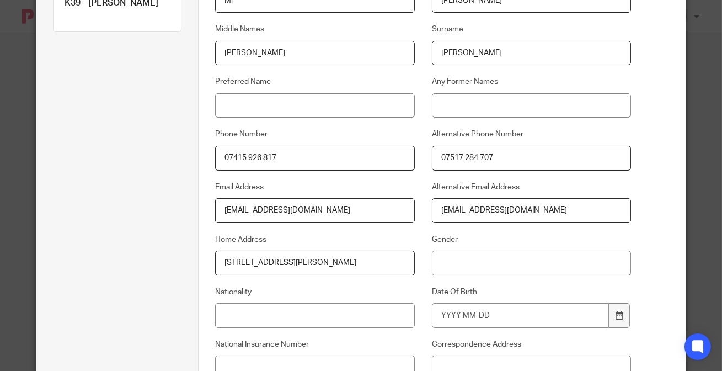
type input "07517 284 707"
click at [524, 266] on input "Gender" at bounding box center [531, 262] width 199 height 25
type input "[DEMOGRAPHIC_DATA]"
click at [355, 318] on input "Nationality" at bounding box center [314, 315] width 199 height 25
paste input "Ghanaian"
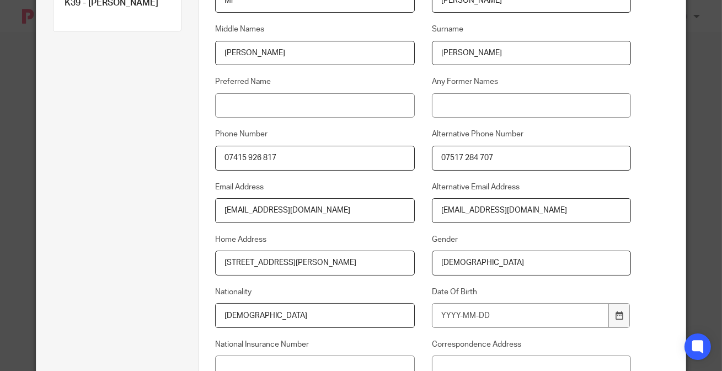
type input "Ghanaian"
click at [458, 316] on input "Date Of Birth" at bounding box center [520, 315] width 177 height 25
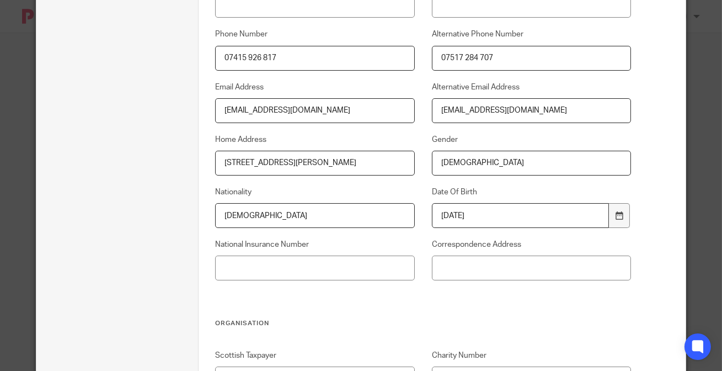
scroll to position [291, 0]
type input "1958-12-19"
click at [370, 269] on input "National Insurance Number" at bounding box center [314, 267] width 199 height 25
paste input "SY534905B"
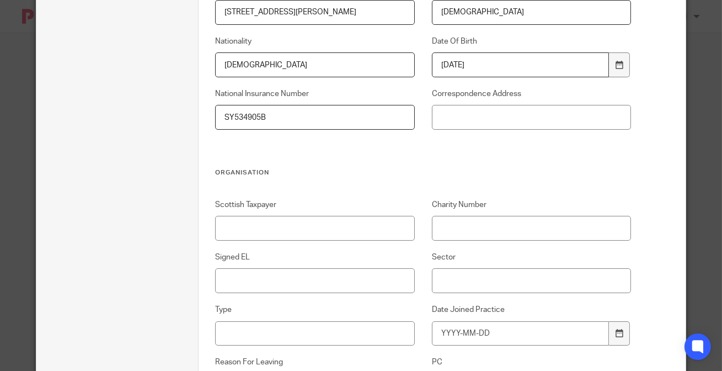
scroll to position [441, 0]
type input "SY534905B"
click at [301, 275] on input "Signed EL" at bounding box center [314, 280] width 199 height 25
type input "Sent - 20-08-2025"
click at [394, 330] on input "Type" at bounding box center [314, 333] width 199 height 25
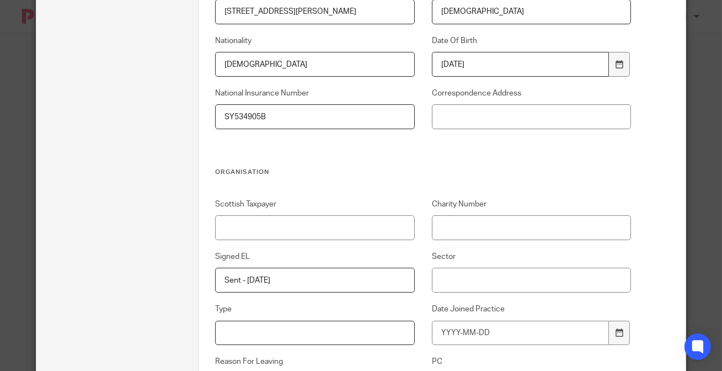
paste input "SME"
drag, startPoint x: 292, startPoint y: 339, endPoint x: 159, endPoint y: 324, distance: 133.7
paste input "Properties"
drag, startPoint x: 323, startPoint y: 330, endPoint x: 141, endPoint y: 330, distance: 181.5
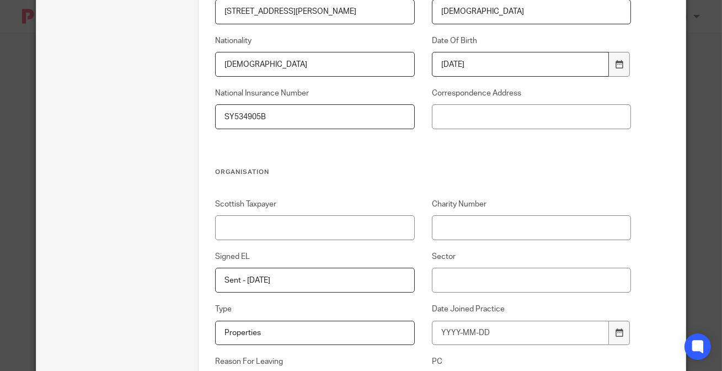
paste input "SME"
type input "SME"
click at [463, 279] on input "Sector" at bounding box center [531, 280] width 199 height 25
paste input "Properties"
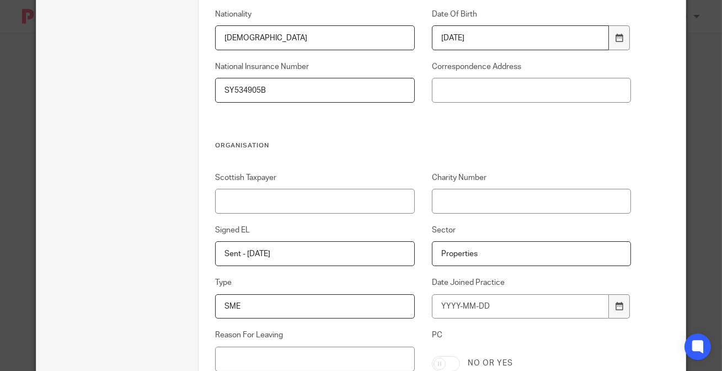
scroll to position [491, 0]
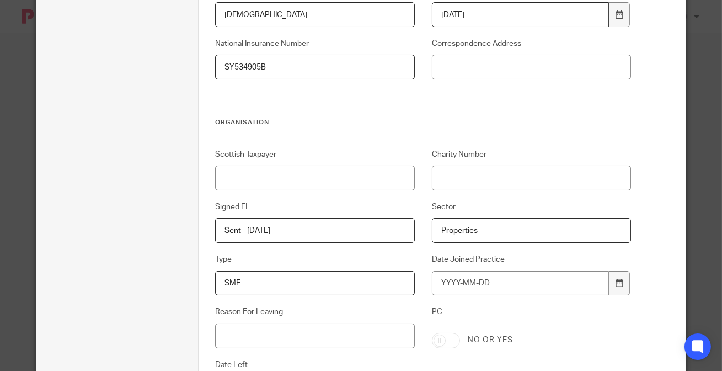
type input "Properties"
click at [483, 279] on input "Date Joined Practice" at bounding box center [520, 283] width 177 height 25
type input "2"
type input "2025-08-20"
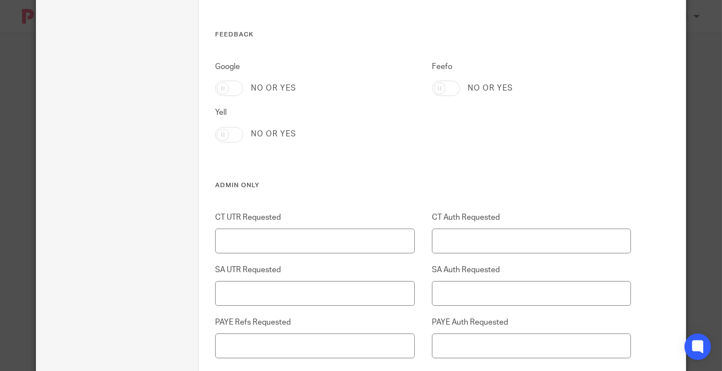
scroll to position [2397, 0]
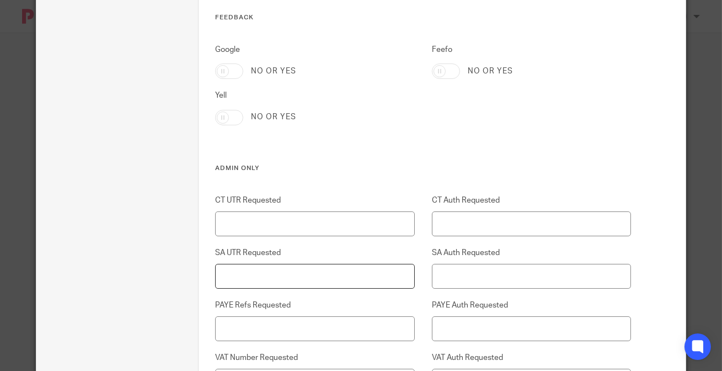
click at [287, 270] on input "SA UTR Requested" at bounding box center [314, 276] width 199 height 25
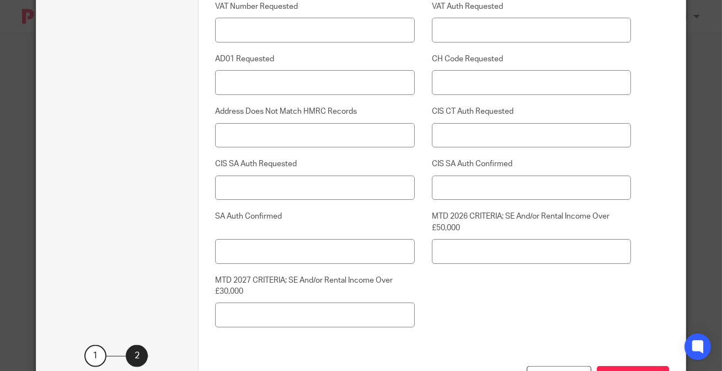
scroll to position [2828, 0]
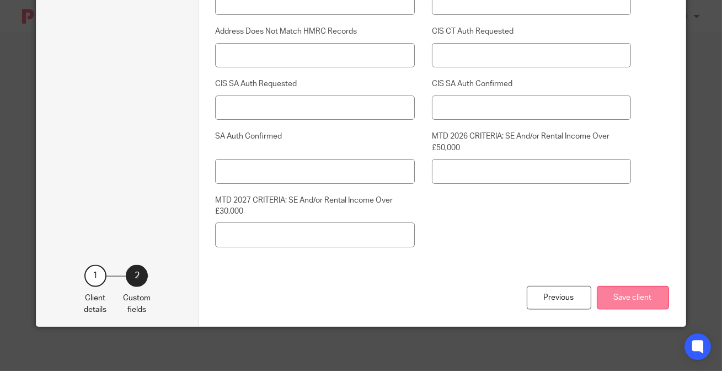
type input "[DATE]"
click at [626, 291] on button "Save client" at bounding box center [633, 298] width 72 height 24
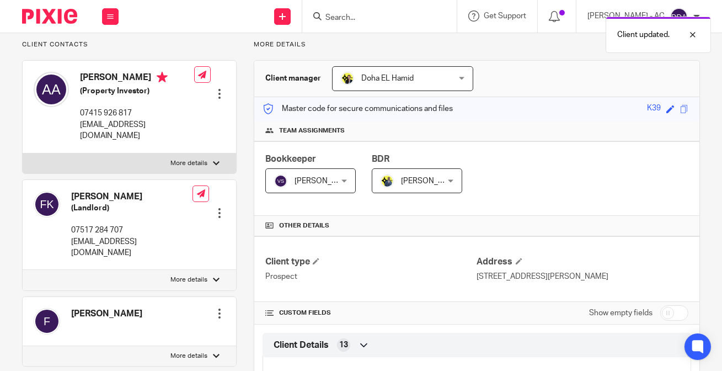
scroll to position [100, 0]
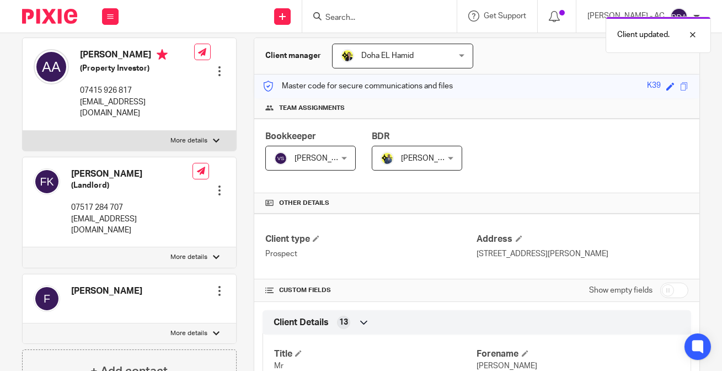
click at [215, 285] on div at bounding box center [219, 290] width 11 height 11
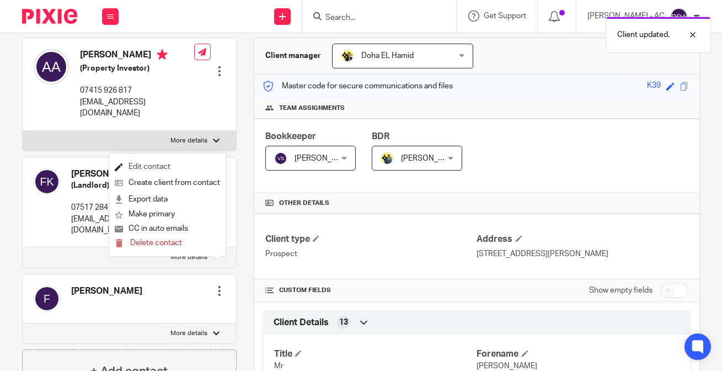
click at [166, 167] on link "Edit contact" at bounding box center [167, 167] width 105 height 16
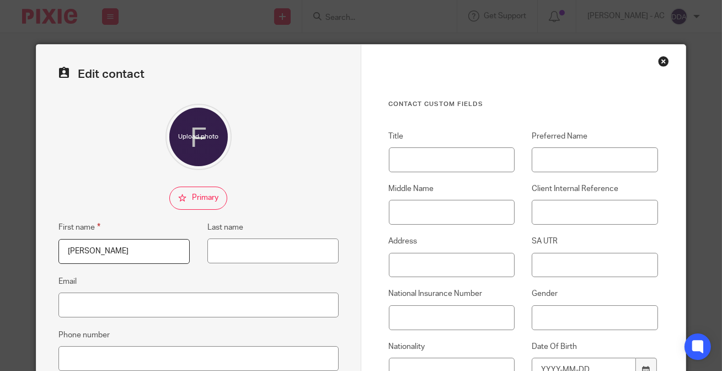
click at [661, 62] on div "Close this dialog window" at bounding box center [663, 61] width 11 height 11
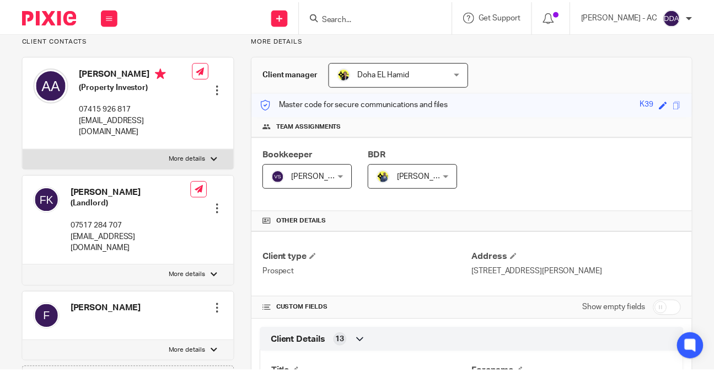
scroll to position [100, 0]
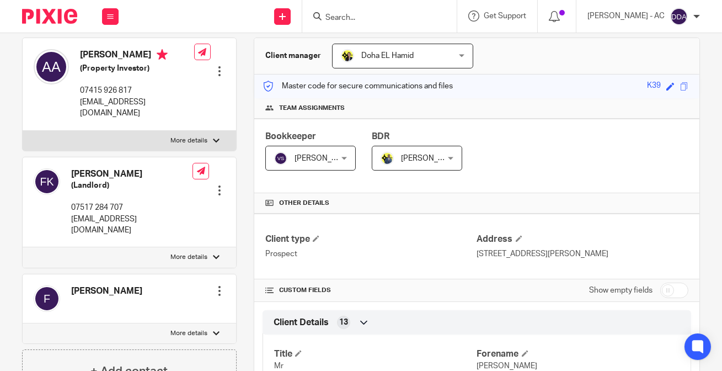
click at [220, 285] on div at bounding box center [219, 290] width 11 height 11
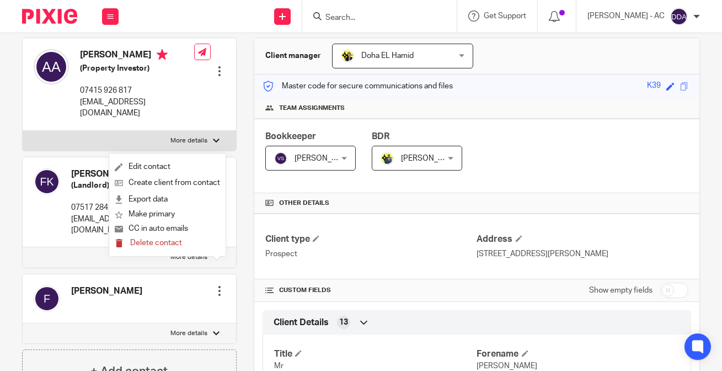
click at [160, 242] on span "Delete contact" at bounding box center [156, 243] width 52 height 8
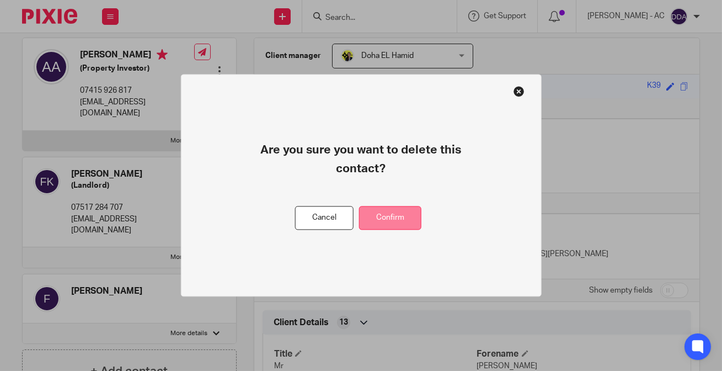
click at [378, 208] on button "Confirm" at bounding box center [390, 218] width 62 height 24
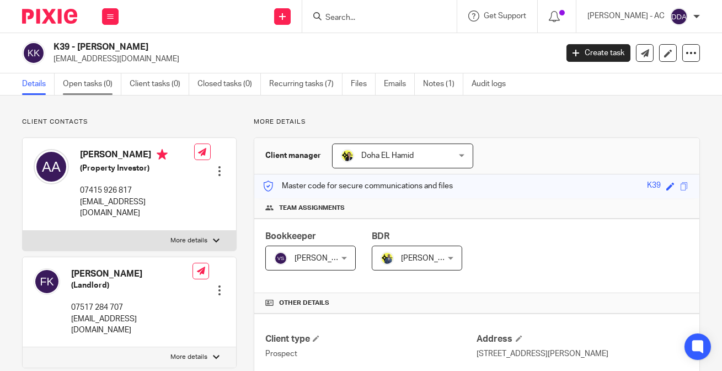
click at [99, 92] on link "Open tasks (0)" at bounding box center [92, 84] width 58 height 22
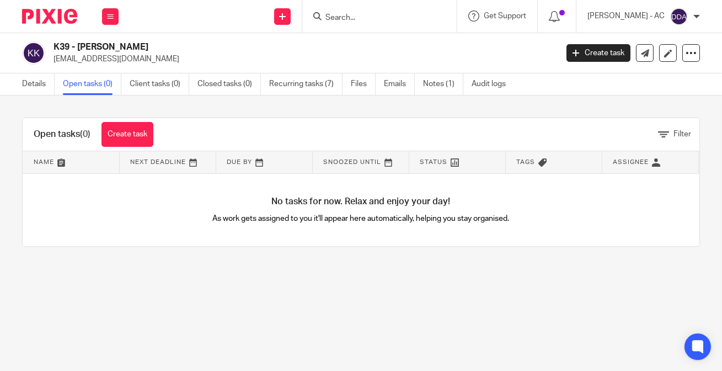
click at [105, 83] on link "Open tasks (0)" at bounding box center [92, 84] width 58 height 22
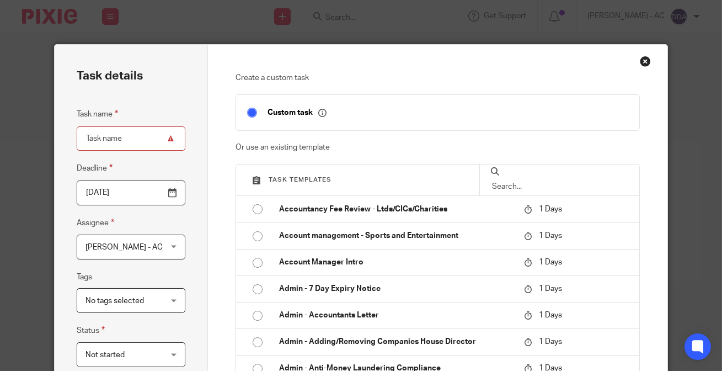
click at [545, 182] on input "text" at bounding box center [559, 186] width 137 height 12
paste input "SA PE 05-04-2025"
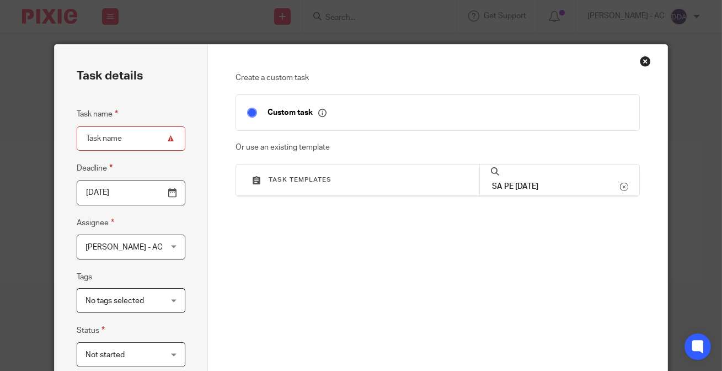
drag, startPoint x: 529, startPoint y: 180, endPoint x: 431, endPoint y: 206, distance: 101.0
click at [431, 206] on div "Create a custom task Custom task Or use an existing template Task templates SA …" at bounding box center [438, 217] width 404 height 291
type input "05-04-2025"
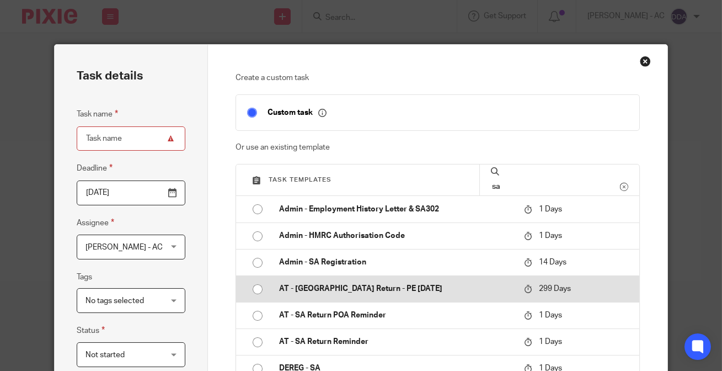
type input "sa"
click at [321, 295] on td "AT - [GEOGRAPHIC_DATA] Return - PE [DATE]" at bounding box center [393, 288] width 250 height 26
type input "2026-06-14"
type input "AT - [GEOGRAPHIC_DATA] Return - PE [DATE]"
checkbox input "false"
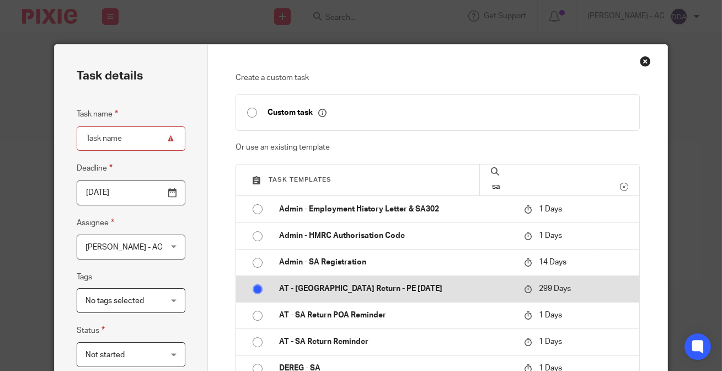
radio input "true"
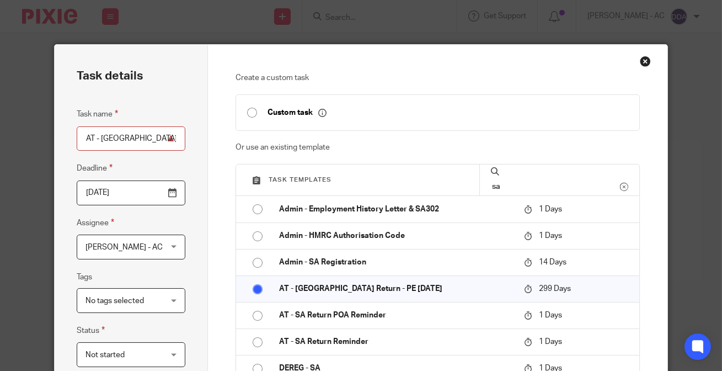
click at [154, 246] on span "[PERSON_NAME] - AC" at bounding box center [125, 246] width 79 height 23
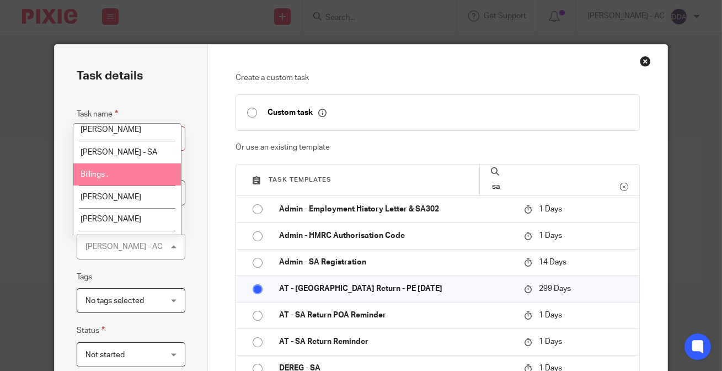
scroll to position [100, 0]
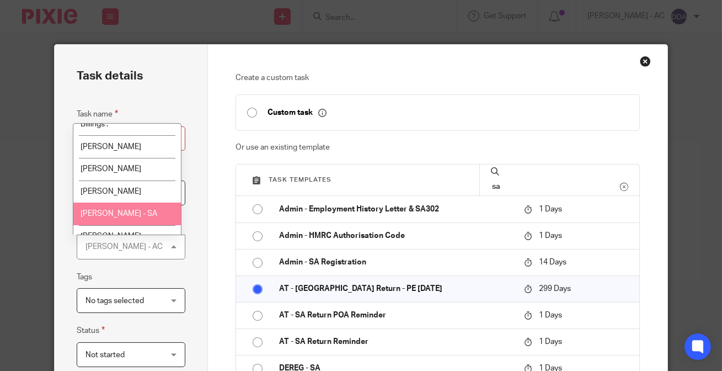
click at [100, 210] on span "[PERSON_NAME] - SA" at bounding box center [119, 214] width 77 height 8
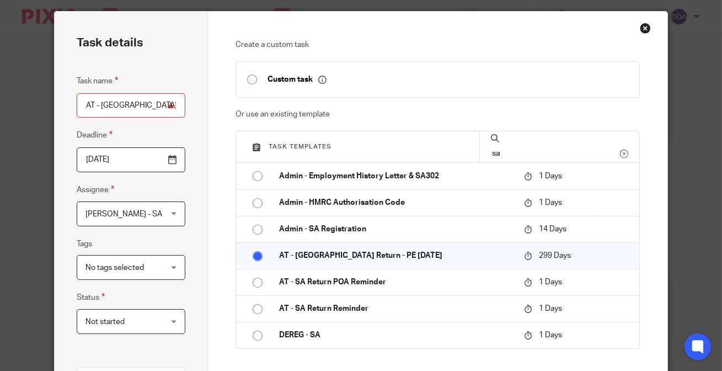
scroll to position [50, 0]
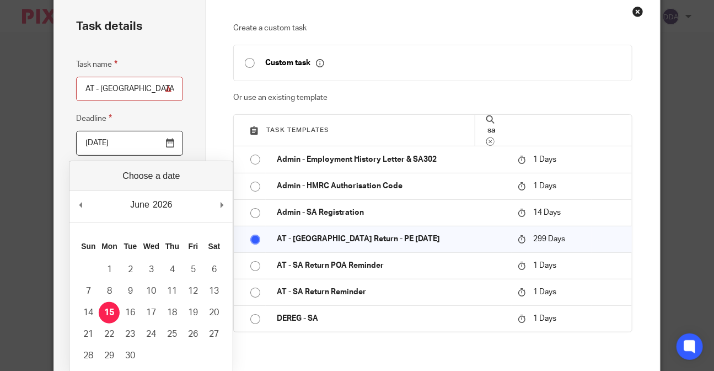
click at [134, 151] on input "2026-06-14" at bounding box center [129, 143] width 107 height 25
click at [92, 203] on div "June January February March April May June July August September October Novemb…" at bounding box center [151, 206] width 163 height 31
click at [86, 202] on div "June January February March April May June July August September October Novemb…" at bounding box center [151, 206] width 163 height 31
type input "2026-01-31"
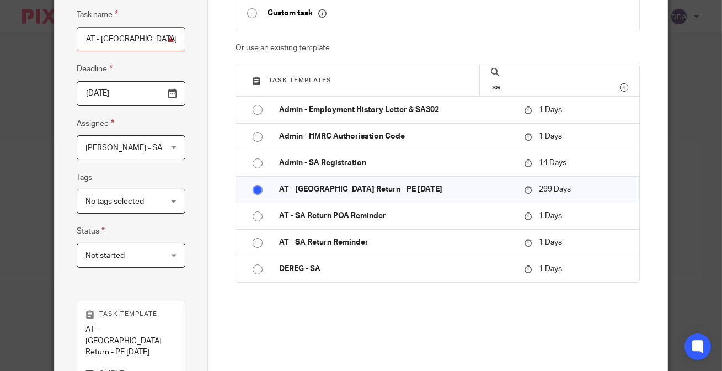
scroll to position [100, 0]
click at [126, 255] on span "Not started" at bounding box center [125, 254] width 79 height 23
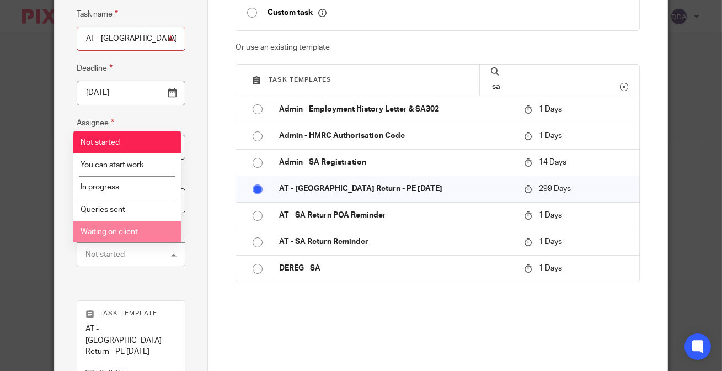
click at [193, 265] on div "Task details Task name AT - SA Return - PE 05-04-2025 Deadline 2026-01-31 Assig…" at bounding box center [131, 237] width 153 height 585
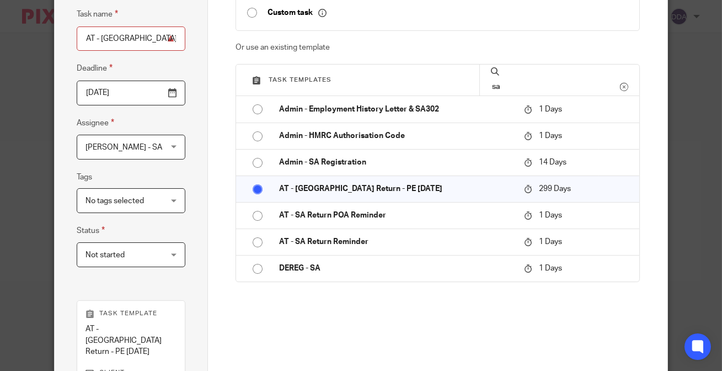
click at [147, 202] on span "No tags selected" at bounding box center [125, 200] width 79 height 23
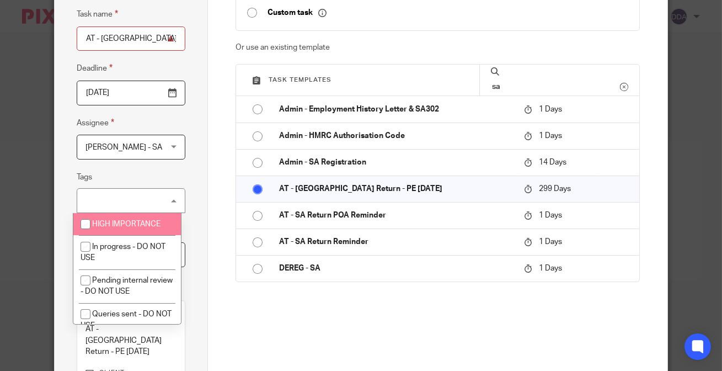
click at [133, 223] on span "HIGH IMPORTANCE" at bounding box center [126, 224] width 68 height 8
checkbox input "true"
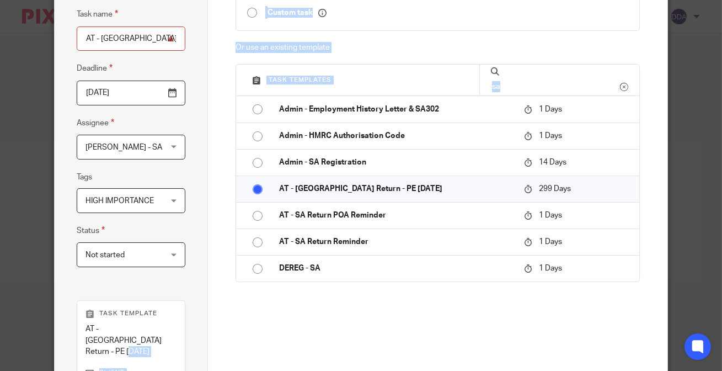
click at [201, 320] on div "Task details Task name AT - SA Return - PE 05-04-2025 Deadline 2026-01-31 Assig…" at bounding box center [361, 237] width 613 height 585
click at [321, 308] on div "Create a custom task Custom task Or use an existing template Task templates sa …" at bounding box center [438, 178] width 404 height 413
click at [374, 308] on div "Create a custom task Custom task Or use an existing template Task templates sa …" at bounding box center [438, 178] width 404 height 413
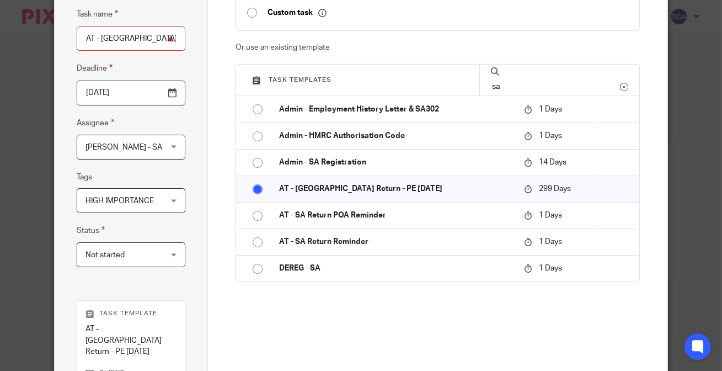
click at [368, 356] on div "Create a custom task Custom task Or use an existing template Task templates sa …" at bounding box center [438, 178] width 404 height 413
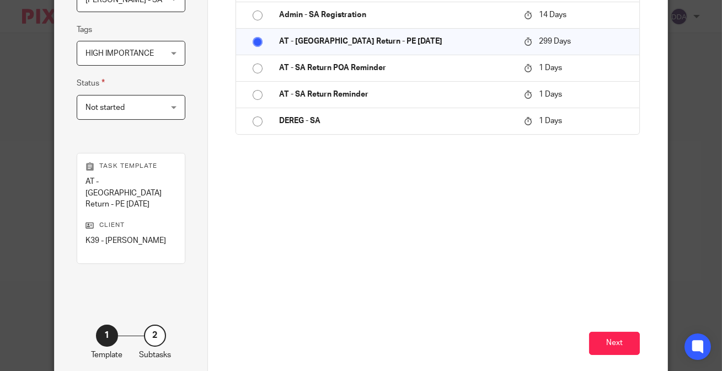
scroll to position [292, 0]
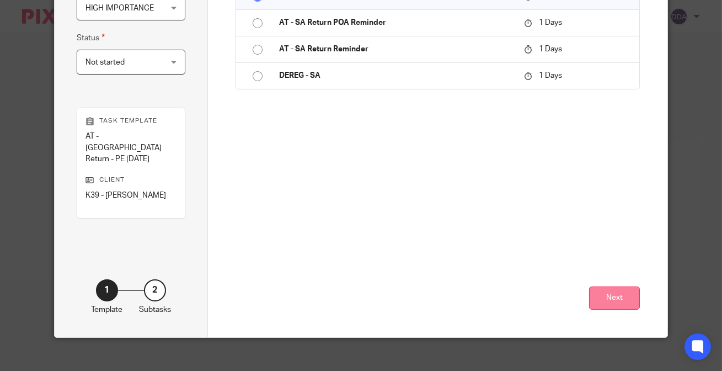
click at [617, 286] on button "Next" at bounding box center [614, 298] width 51 height 24
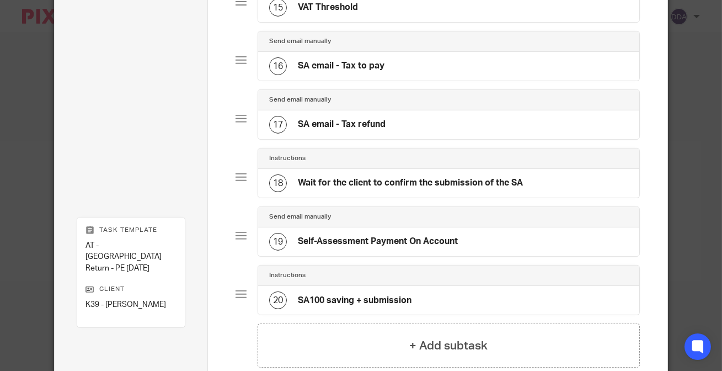
scroll to position [1065, 0]
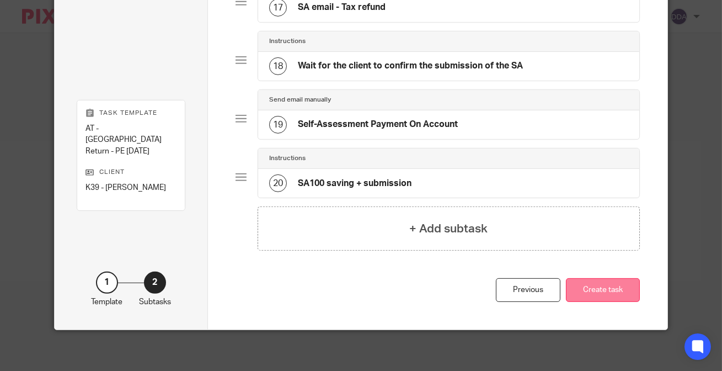
click at [607, 282] on button "Create task" at bounding box center [603, 290] width 74 height 24
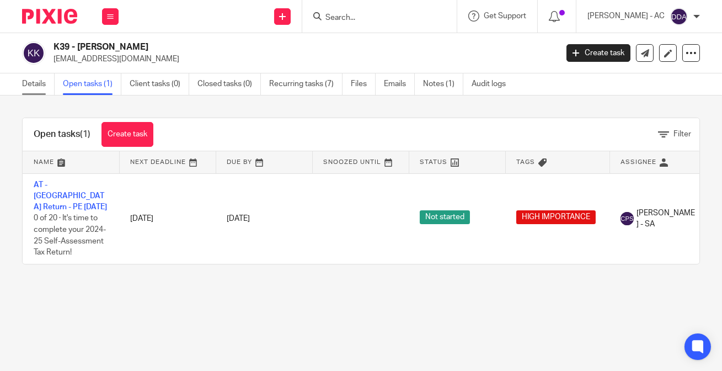
click at [36, 81] on link "Details" at bounding box center [38, 84] width 33 height 22
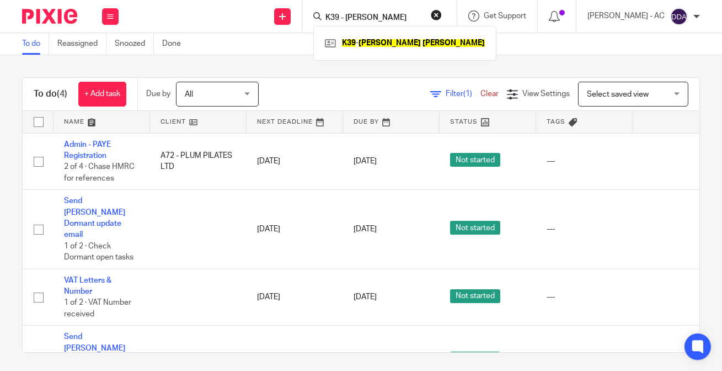
click at [442, 16] on button "reset" at bounding box center [436, 14] width 11 height 11
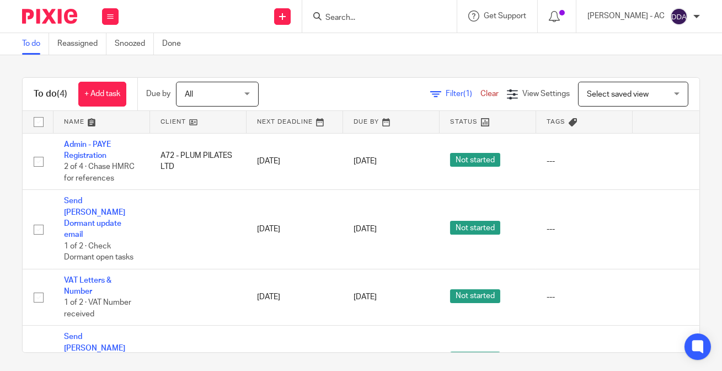
click at [414, 16] on input "Search" at bounding box center [373, 18] width 99 height 10
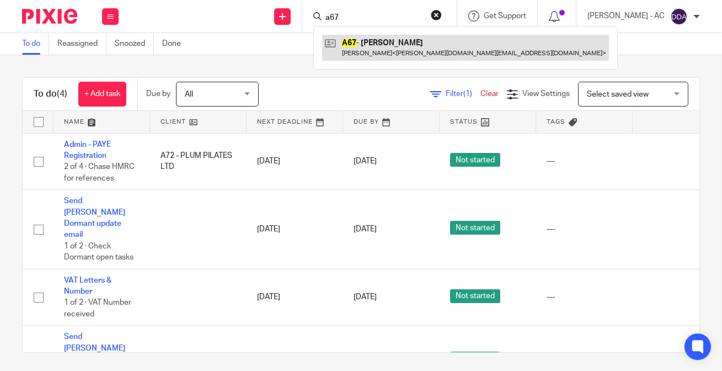
type input "a67"
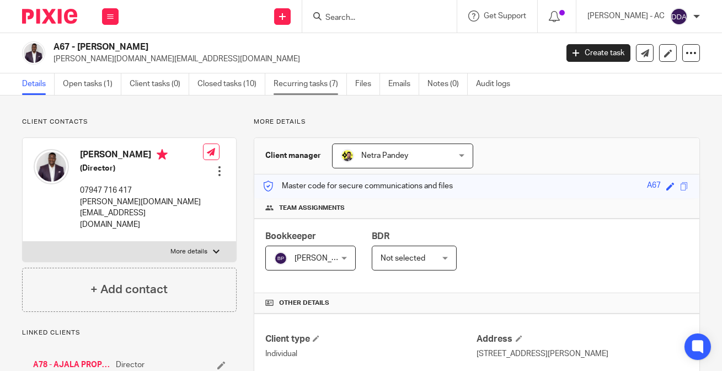
click at [300, 90] on link "Recurring tasks (7)" at bounding box center [310, 84] width 73 height 22
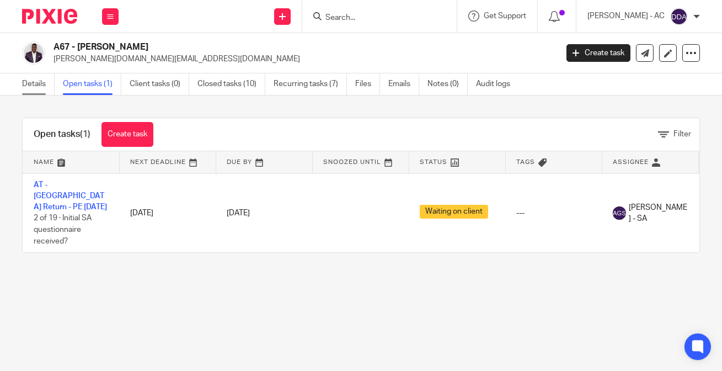
click at [27, 79] on link "Details" at bounding box center [38, 84] width 33 height 22
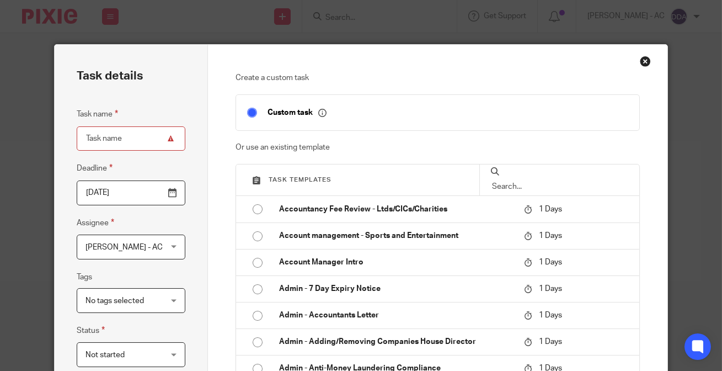
click at [520, 180] on input "text" at bounding box center [559, 186] width 137 height 12
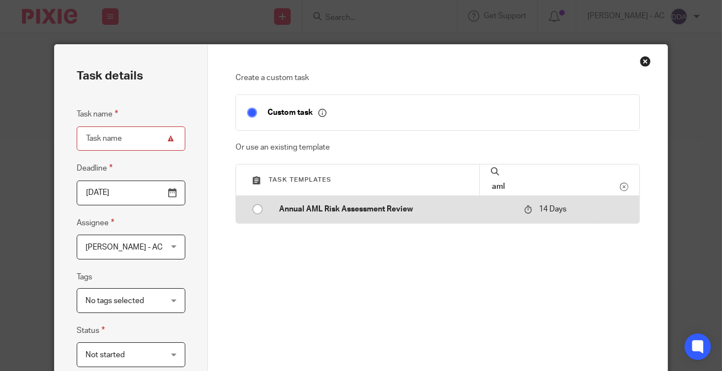
type input "aml"
click at [397, 211] on p "Annual AML Risk Assessment Review" at bounding box center [396, 209] width 234 height 11
type input "[DATE]"
type input "Annual AML Risk Assessment Review"
checkbox input "false"
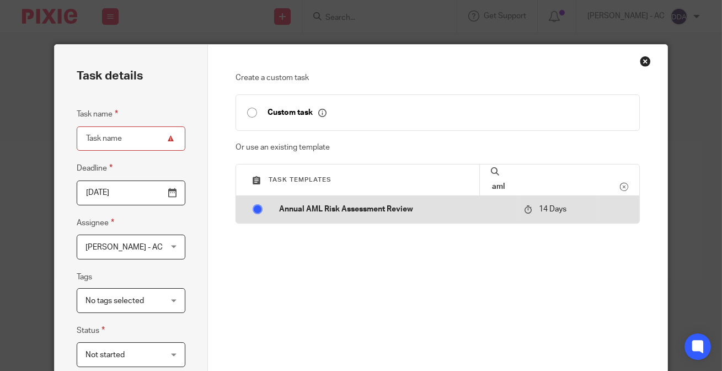
radio input "true"
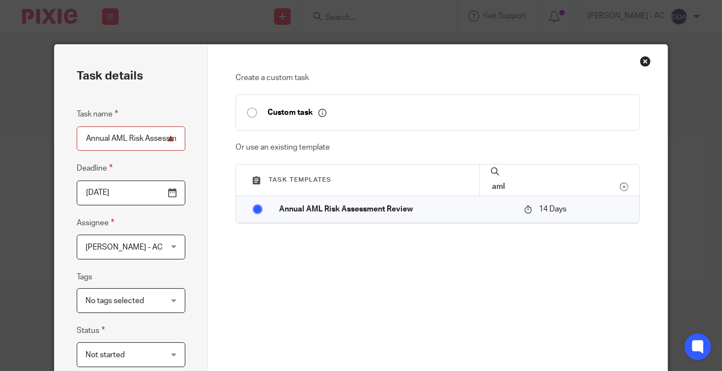
drag, startPoint x: 520, startPoint y: 177, endPoint x: 460, endPoint y: 186, distance: 61.0
click at [460, 186] on div "Task templates aml" at bounding box center [437, 179] width 403 height 31
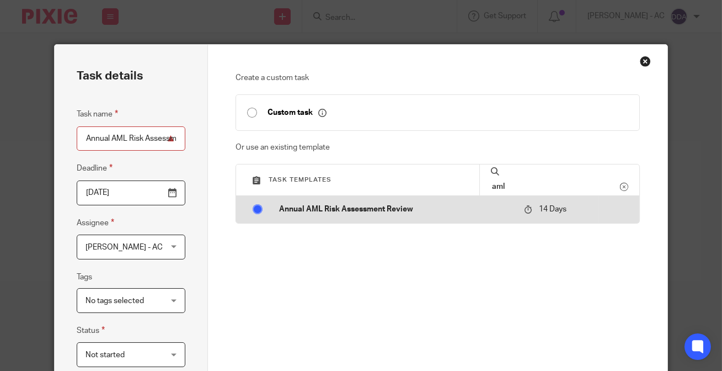
click at [253, 209] on input "radio" at bounding box center [257, 209] width 21 height 21
type input "anti"
click at [256, 210] on input "radio" at bounding box center [257, 209] width 21 height 21
type input "2025-08-20"
type input "Admin - Anti-Money Laundering Compliance"
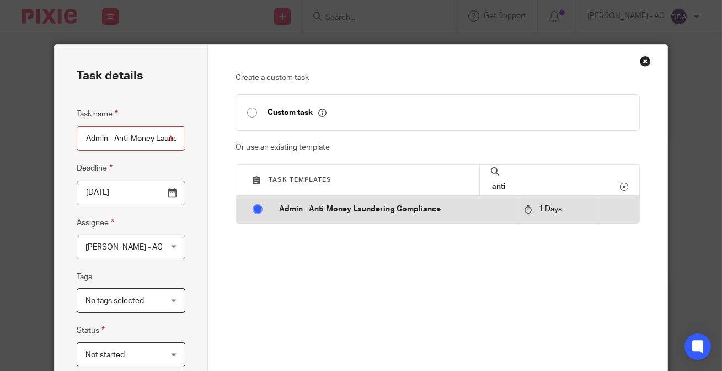
radio input "false"
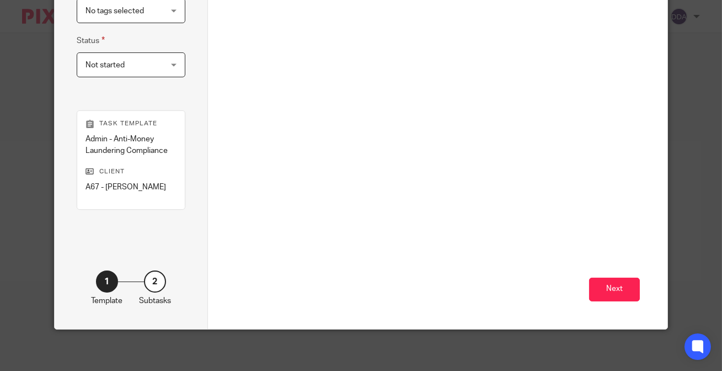
scroll to position [292, 0]
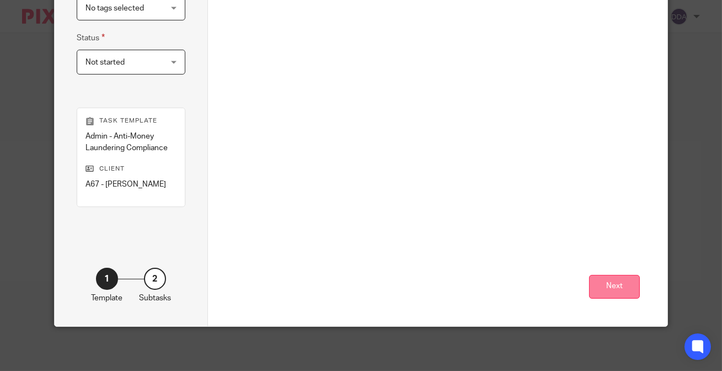
click at [608, 281] on button "Next" at bounding box center [614, 287] width 51 height 24
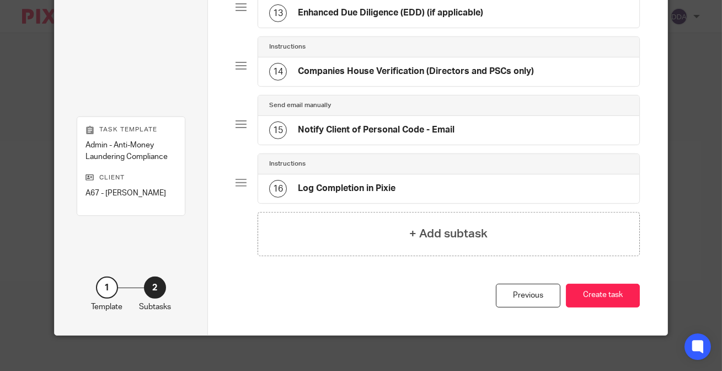
scroll to position [831, 0]
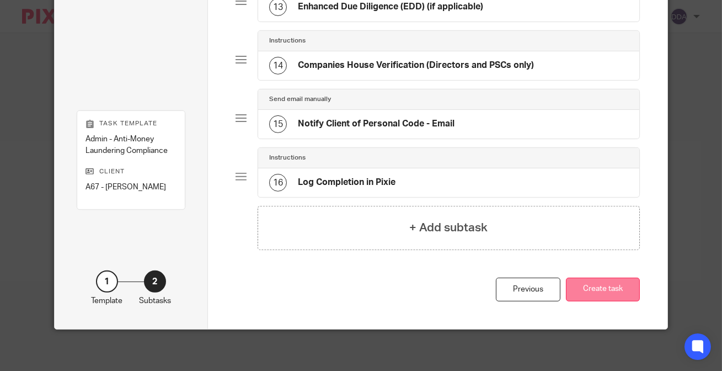
click at [604, 286] on button "Create task" at bounding box center [603, 290] width 74 height 24
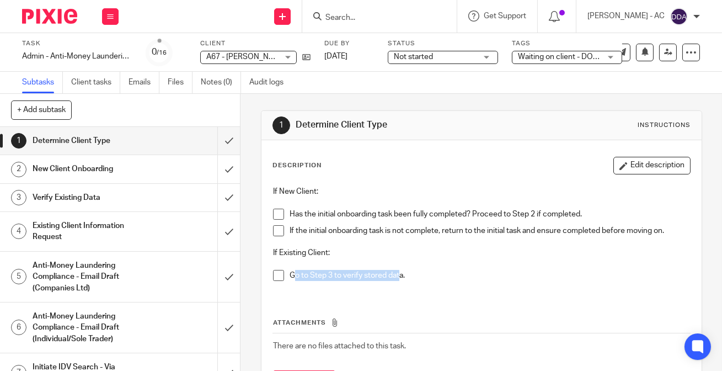
drag, startPoint x: 293, startPoint y: 275, endPoint x: 404, endPoint y: 278, distance: 110.9
click at [399, 278] on p "Go to Step 3 to verify stored data." at bounding box center [490, 275] width 401 height 11
click at [431, 278] on p "Go to Step 3 to verify stored data." at bounding box center [490, 275] width 401 height 11
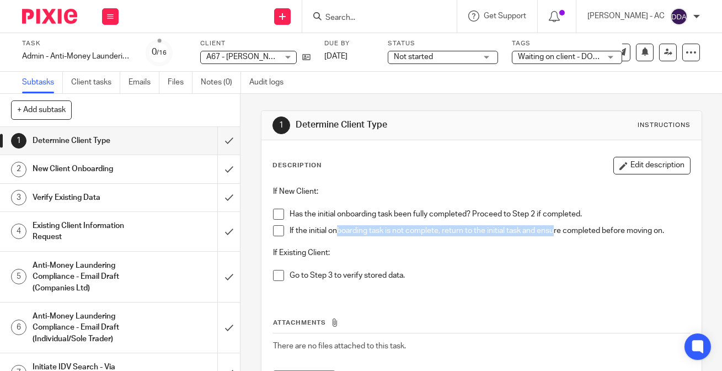
drag, startPoint x: 333, startPoint y: 227, endPoint x: 553, endPoint y: 224, distance: 220.2
click at [553, 225] on p "If the initial onboarding task is not complete, return to the initial task and …" at bounding box center [490, 230] width 401 height 11
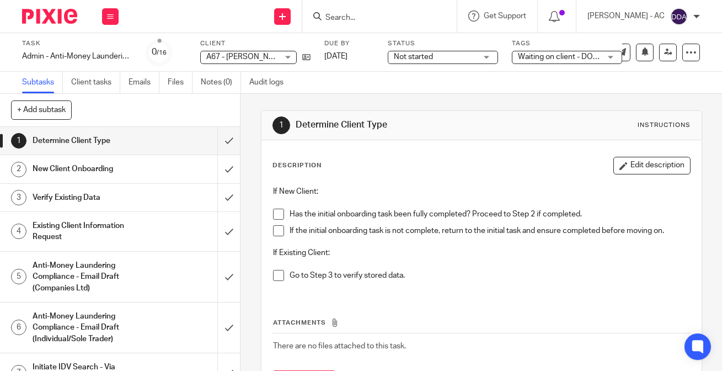
click at [533, 264] on p at bounding box center [481, 263] width 417 height 11
click at [488, 286] on div "If New Client: Has the initial onboarding task been fully completed? Proceed to…" at bounding box center [482, 237] width 428 height 114
click at [222, 143] on input "submit" at bounding box center [120, 141] width 240 height 28
click at [222, 167] on input "submit" at bounding box center [120, 169] width 240 height 28
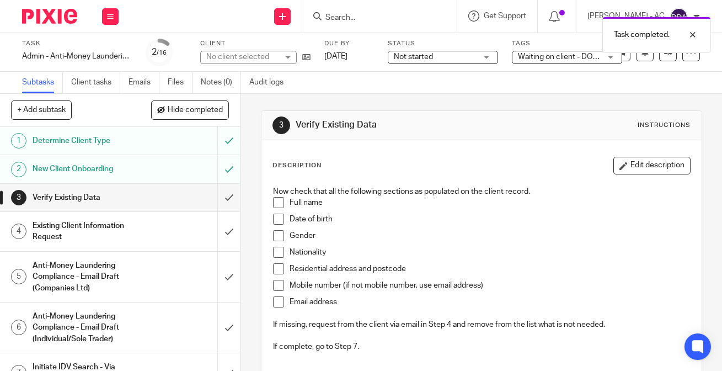
click at [111, 197] on h1 "Verify Existing Data" at bounding box center [91, 197] width 116 height 17
click at [274, 200] on span at bounding box center [278, 202] width 11 height 11
click at [275, 221] on span at bounding box center [278, 219] width 11 height 11
click at [273, 233] on span at bounding box center [278, 235] width 11 height 11
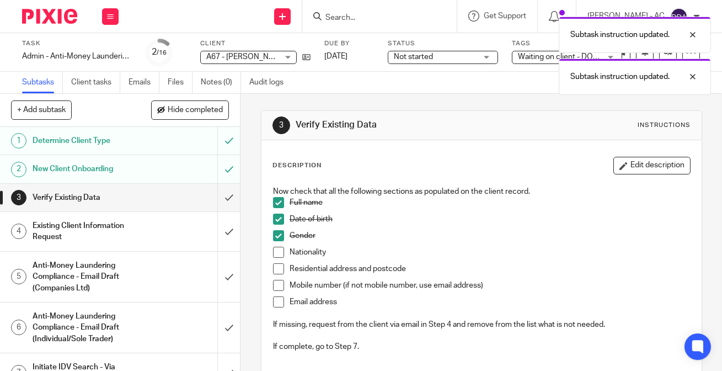
click at [273, 255] on span at bounding box center [278, 252] width 11 height 11
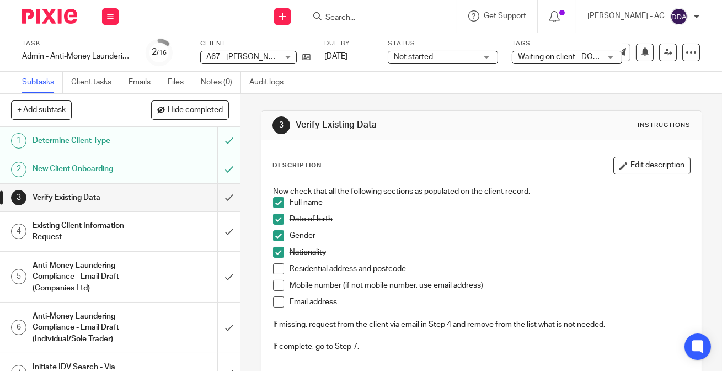
click at [275, 270] on span at bounding box center [278, 268] width 11 height 11
drag, startPoint x: 273, startPoint y: 286, endPoint x: 273, endPoint y: 298, distance: 12.2
click at [273, 286] on span at bounding box center [278, 285] width 11 height 11
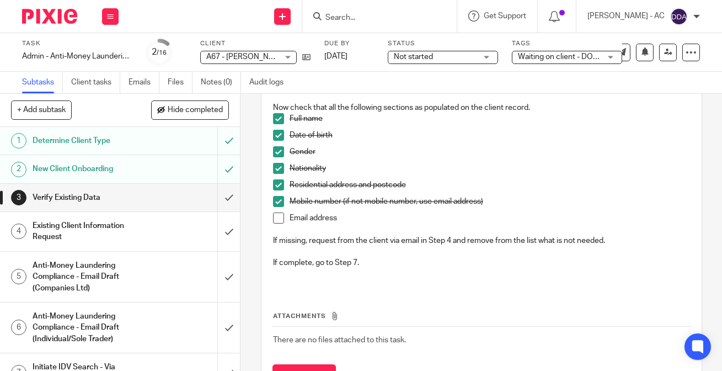
scroll to position [100, 0]
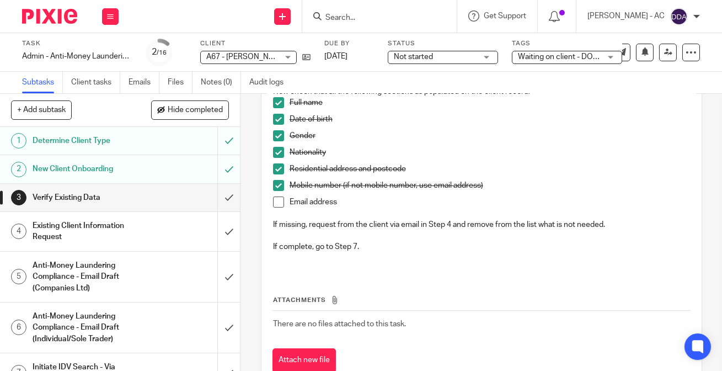
click at [274, 209] on li "Email address" at bounding box center [481, 207] width 417 height 23
click at [274, 199] on span at bounding box center [278, 201] width 11 height 11
click at [126, 196] on h1 "Verify Existing Data" at bounding box center [91, 197] width 116 height 17
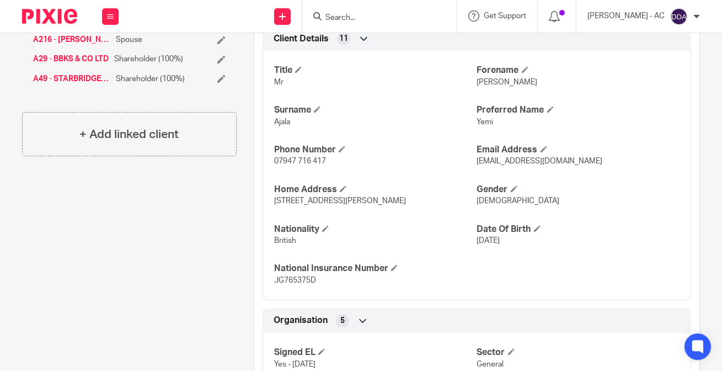
scroll to position [401, 0]
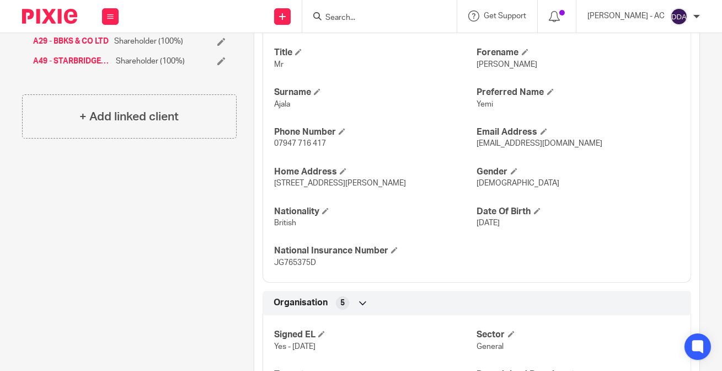
drag, startPoint x: 470, startPoint y: 226, endPoint x: 532, endPoint y: 222, distance: 62.5
click at [532, 222] on div "Title Mr [PERSON_NAME] Surname [PERSON_NAME] Preferred Name Yemi Phone Number 0…" at bounding box center [477, 154] width 429 height 258
click at [525, 244] on div "Title Mr Forename Benjamin Surname Ajala Preferred Name Yemi Phone Number 07947…" at bounding box center [477, 154] width 429 height 258
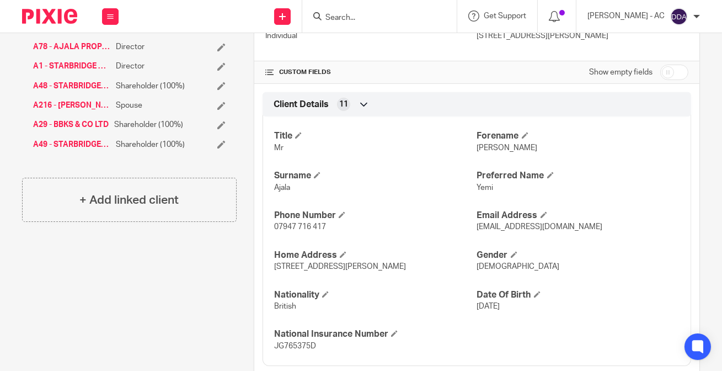
scroll to position [301, 0]
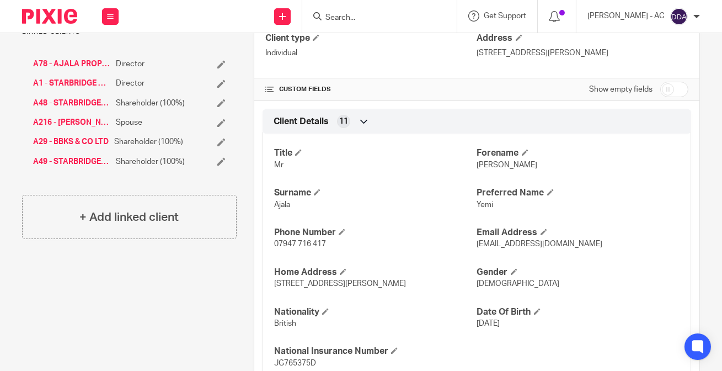
drag, startPoint x: 406, startPoint y: 287, endPoint x: 270, endPoint y: 284, distance: 135.7
click at [270, 284] on div "Title Mr Forename Benjamin Surname Ajala Preferred Name Yemi Phone Number 07947…" at bounding box center [477, 254] width 429 height 258
drag, startPoint x: 275, startPoint y: 275, endPoint x: 394, endPoint y: 284, distance: 119.5
click at [394, 284] on div "Home Address 35B Durley Road, London, N16 5JR" at bounding box center [375, 277] width 202 height 23
click at [397, 263] on div "Title Mr Forename Benjamin Surname Ajala Preferred Name Yemi Phone Number 07947…" at bounding box center [477, 254] width 429 height 258
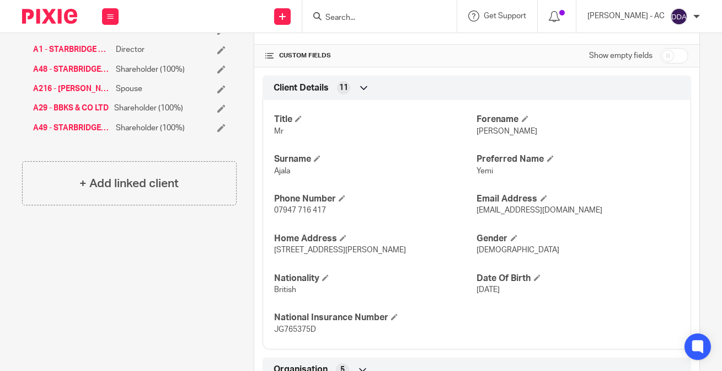
scroll to position [351, 0]
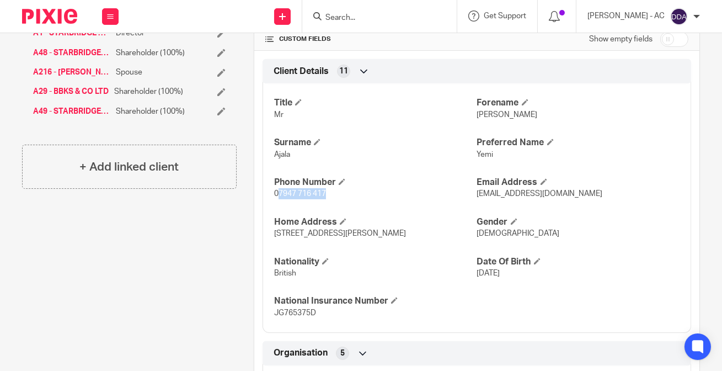
drag, startPoint x: 319, startPoint y: 193, endPoint x: 273, endPoint y: 193, distance: 46.9
click at [274, 193] on p "07947 716 417" at bounding box center [375, 193] width 202 height 11
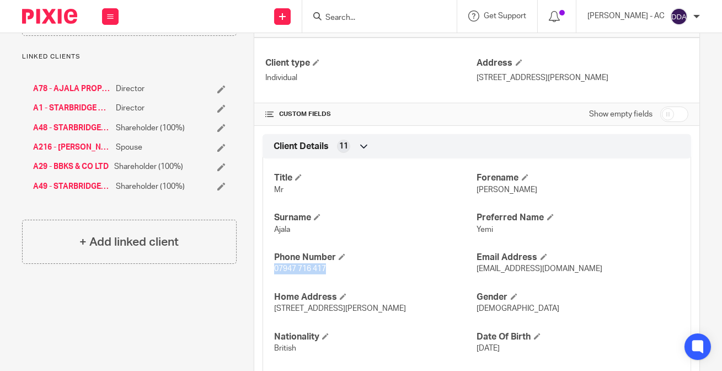
scroll to position [301, 0]
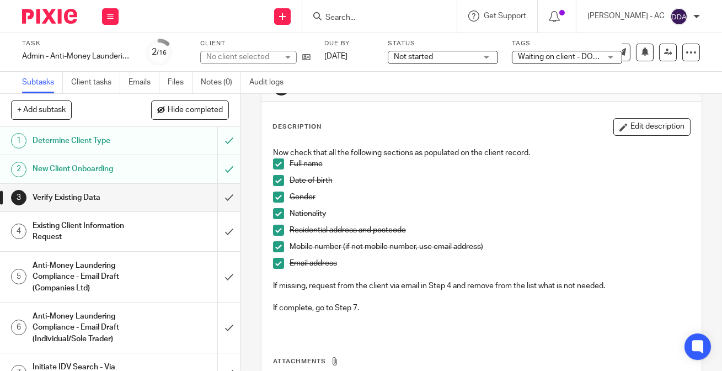
scroll to position [50, 0]
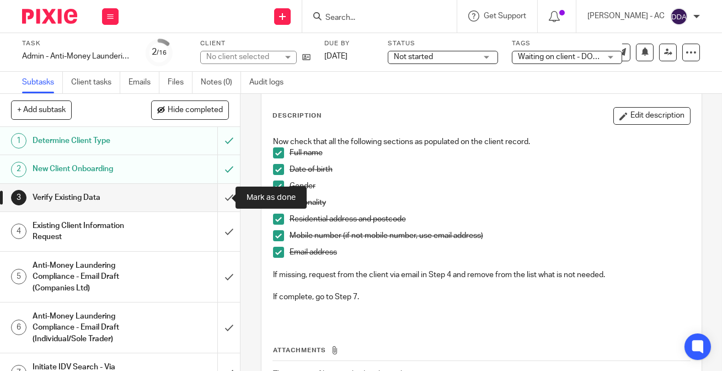
click at [212, 199] on input "submit" at bounding box center [120, 198] width 240 height 28
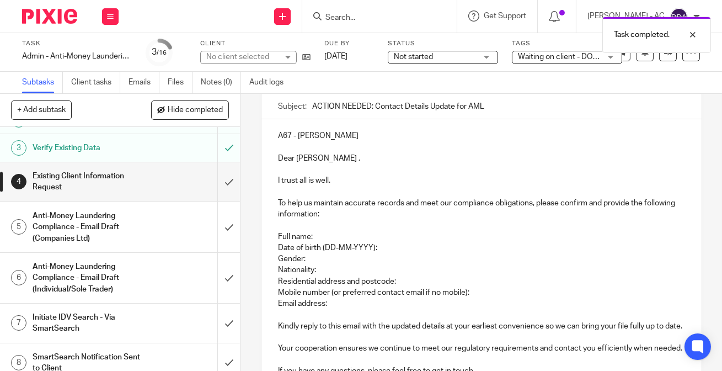
scroll to position [150, 0]
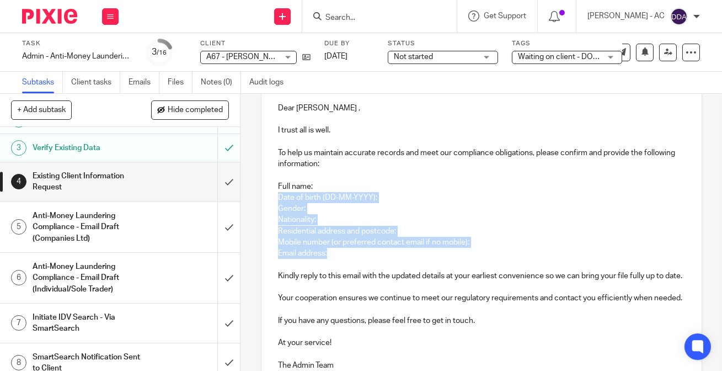
drag, startPoint x: 274, startPoint y: 197, endPoint x: 466, endPoint y: 257, distance: 201.0
click at [466, 257] on div "A67 - BENJAMIN AJALA Dear Benjamin , I trust all is well. To help us maintain a…" at bounding box center [482, 224] width 440 height 310
click at [434, 203] on p "Date of birth (DD-MM-YYYY):" at bounding box center [481, 197] width 407 height 11
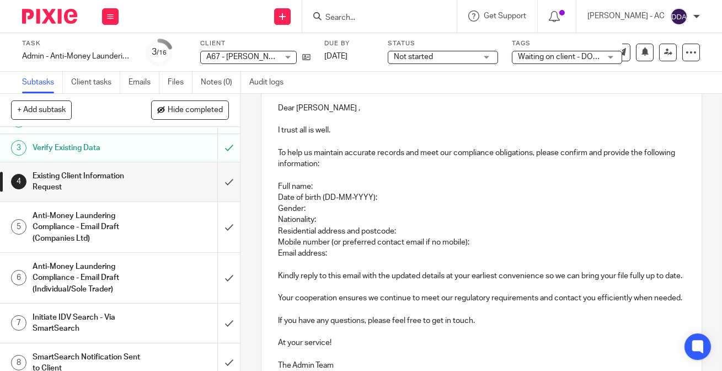
click at [102, 146] on h1 "Verify Existing Data" at bounding box center [91, 148] width 116 height 17
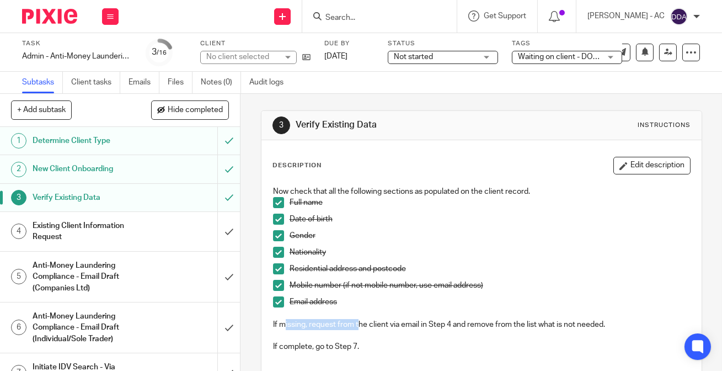
scroll to position [50, 0]
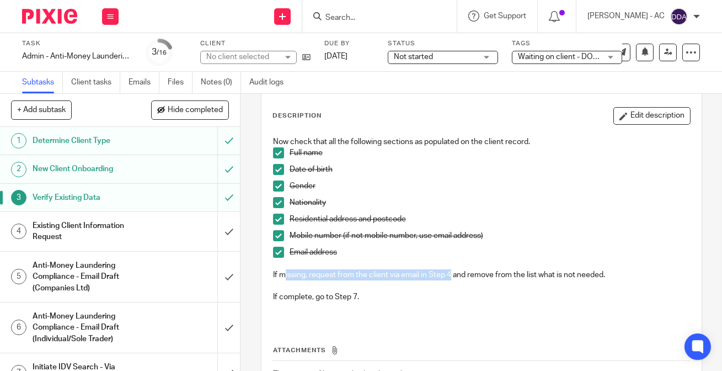
click at [448, 271] on p "If missing, request from the client via email in Step 4 and remove from the lis…" at bounding box center [481, 274] width 417 height 11
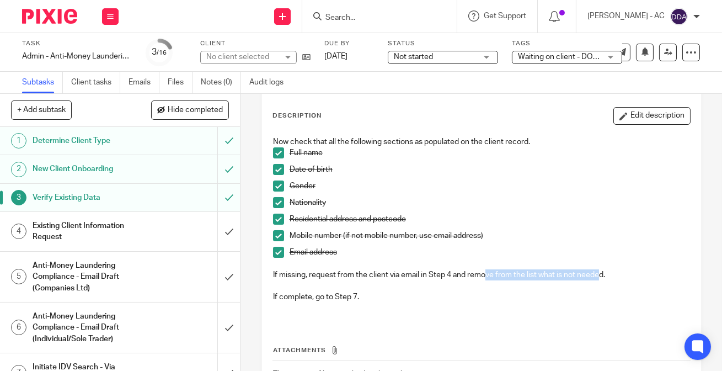
drag, startPoint x: 483, startPoint y: 274, endPoint x: 615, endPoint y: 296, distance: 133.8
click at [602, 272] on p "If missing, request from the client via email in Step 4 and remove from the lis…" at bounding box center [481, 274] width 417 height 11
click at [88, 226] on h1 "Existing Client Information Request" at bounding box center [91, 231] width 116 height 28
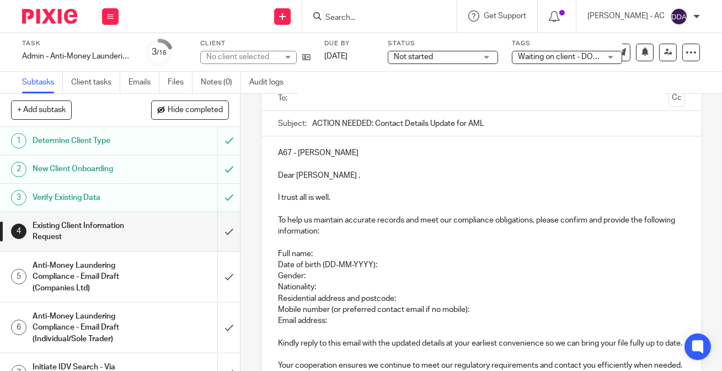
scroll to position [100, 0]
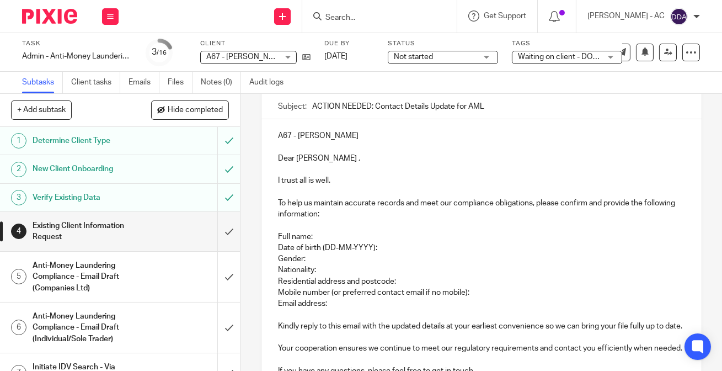
drag, startPoint x: 361, startPoint y: 139, endPoint x: 275, endPoint y: 140, distance: 86.6
click at [278, 140] on p "A67 - [PERSON_NAME]" at bounding box center [481, 135] width 407 height 11
click at [420, 179] on p "I trust all is well." at bounding box center [481, 180] width 407 height 11
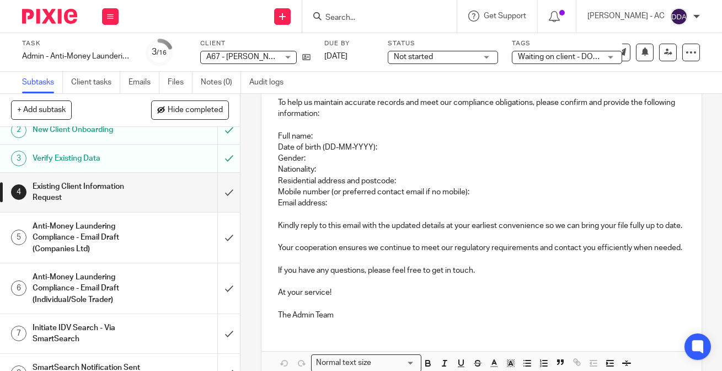
scroll to position [50, 0]
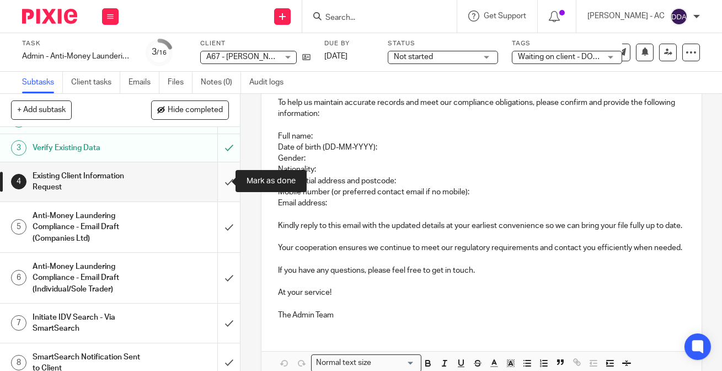
click at [217, 180] on input "submit" at bounding box center [120, 181] width 240 height 39
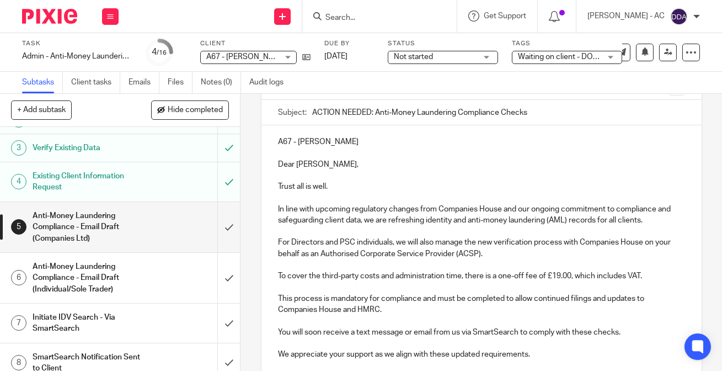
scroll to position [150, 0]
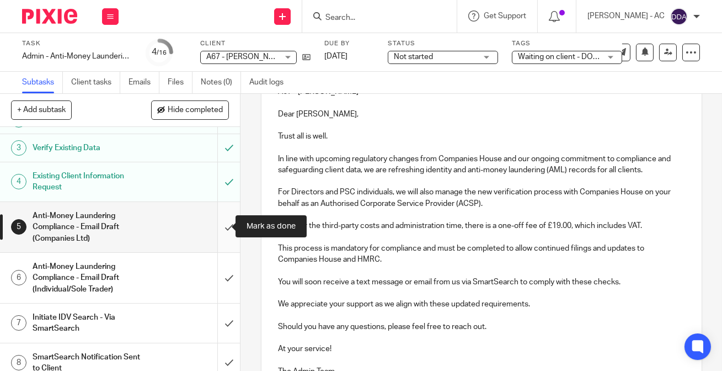
click at [222, 225] on input "submit" at bounding box center [120, 227] width 240 height 50
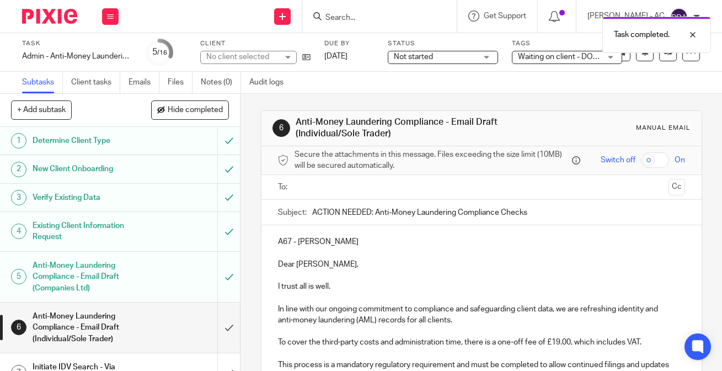
click at [111, 308] on h1 "Anti-Money Laundering Compliance - Email Draft (Individual/Sole Trader)" at bounding box center [91, 327] width 116 height 39
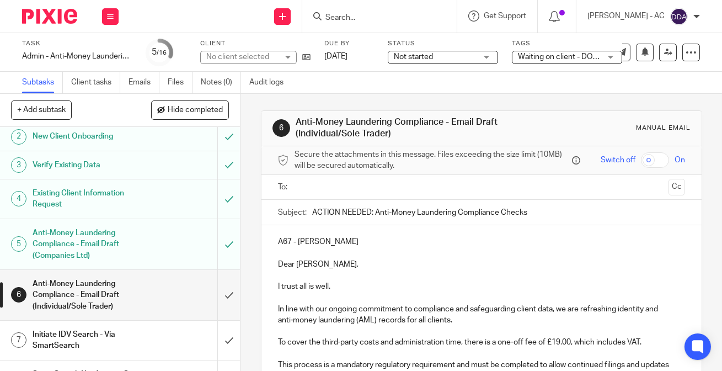
scroll to position [50, 0]
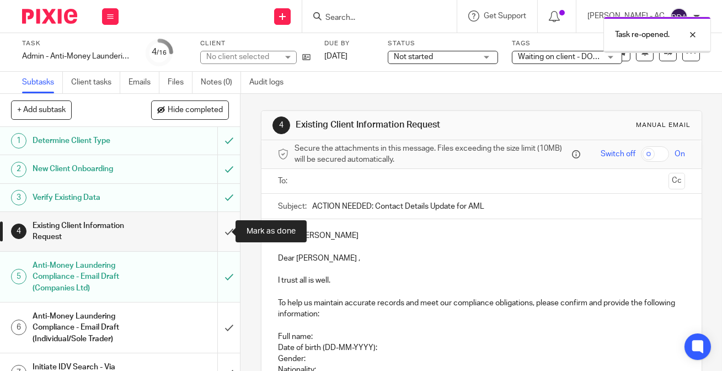
click at [216, 232] on input "submit" at bounding box center [120, 231] width 240 height 39
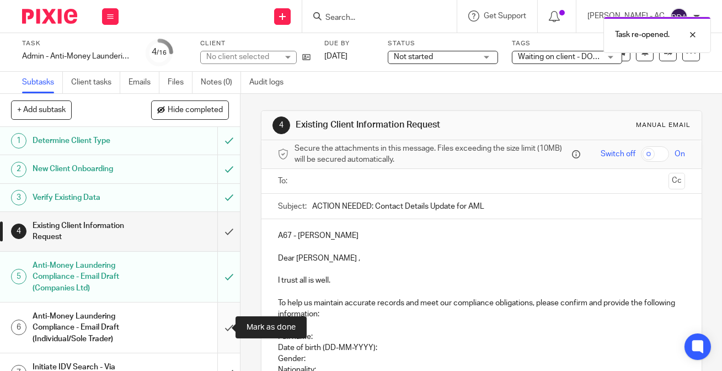
click at [218, 327] on input "submit" at bounding box center [120, 327] width 240 height 50
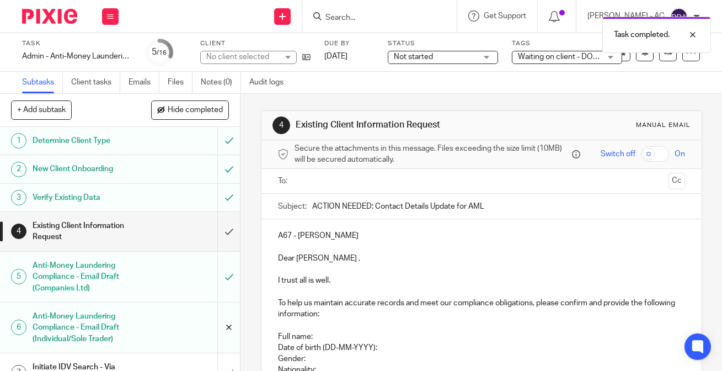
scroll to position [50, 0]
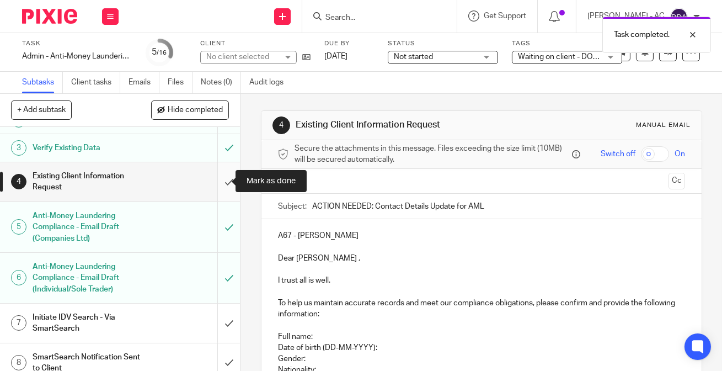
click at [216, 182] on input "submit" at bounding box center [120, 181] width 240 height 39
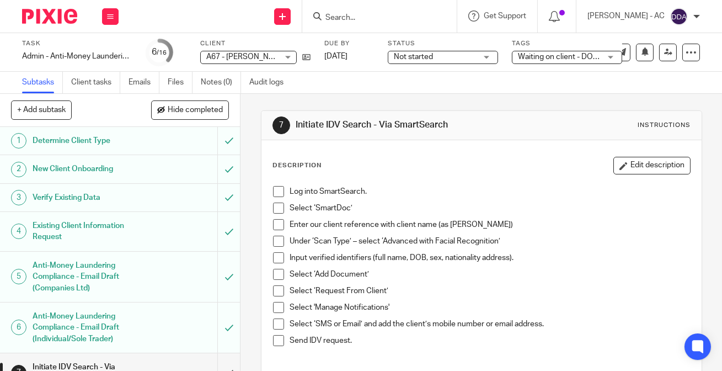
click at [87, 199] on h1 "Verify Existing Data" at bounding box center [91, 197] width 116 height 17
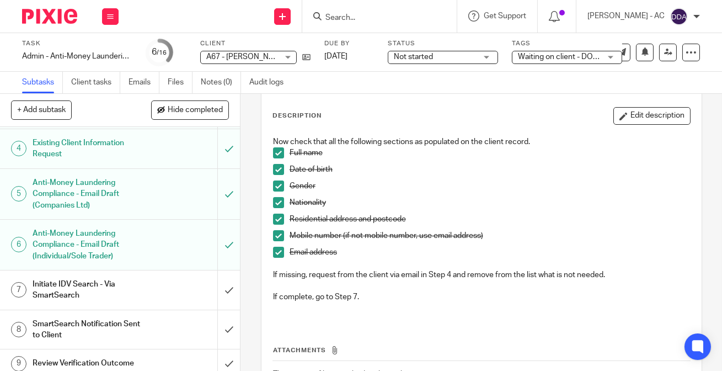
scroll to position [100, 0]
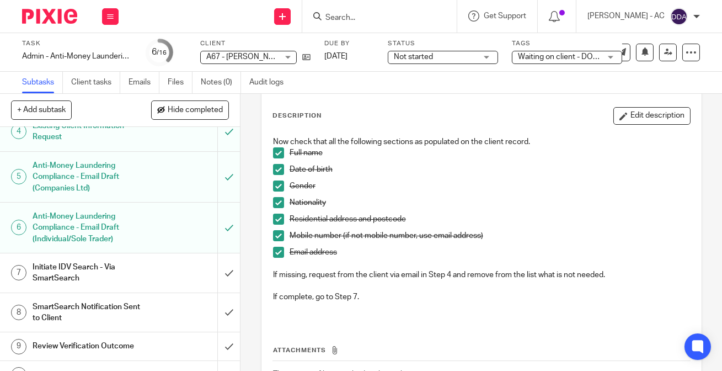
click at [77, 271] on h1 "Initiate IDV Search - Via SmartSearch" at bounding box center [91, 273] width 116 height 28
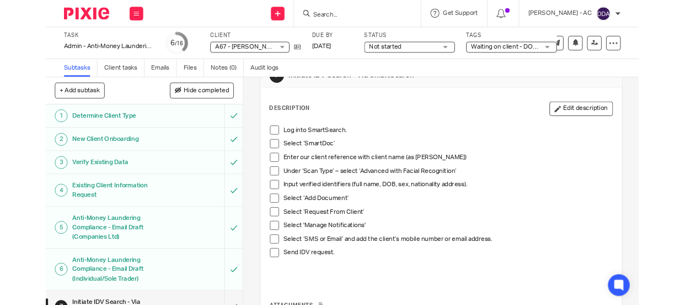
scroll to position [50, 0]
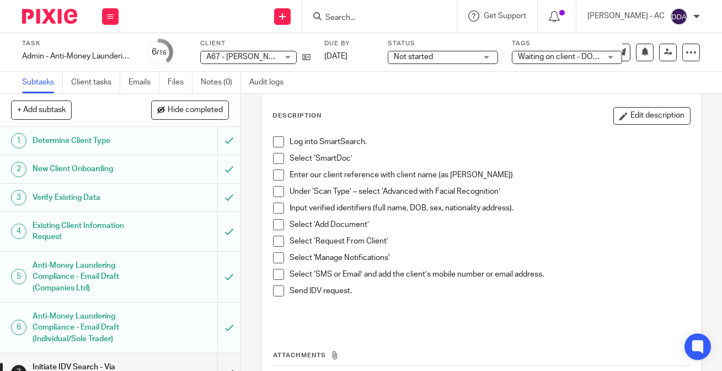
click at [524, 230] on div "Select ‘Add Document’" at bounding box center [490, 227] width 401 height 17
click at [360, 154] on p "Select ‘SmartDoc’" at bounding box center [490, 158] width 401 height 11
click at [277, 142] on span at bounding box center [278, 141] width 11 height 11
click at [275, 156] on span at bounding box center [278, 158] width 11 height 11
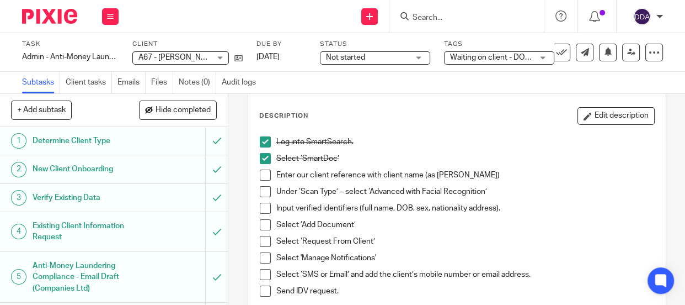
click at [264, 176] on span at bounding box center [265, 174] width 11 height 11
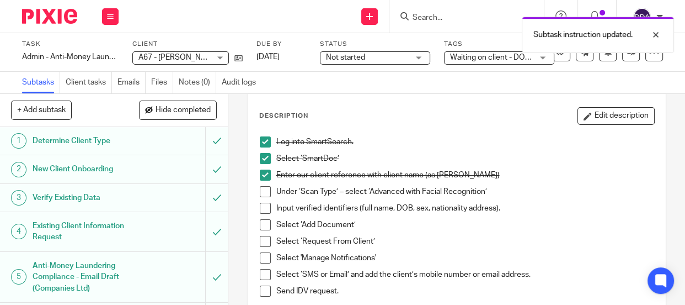
click at [264, 195] on span at bounding box center [265, 191] width 11 height 11
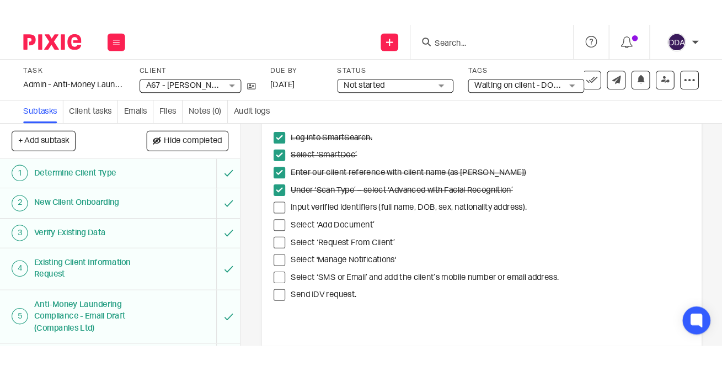
scroll to position [100, 0]
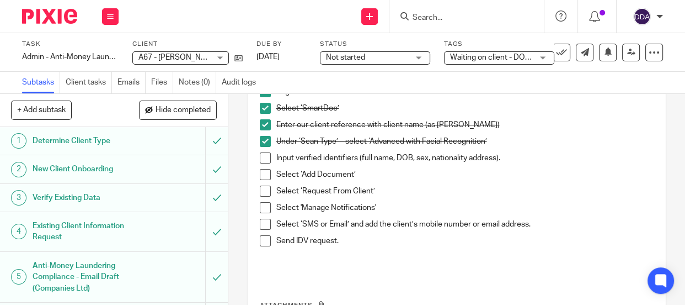
click at [261, 154] on span at bounding box center [265, 157] width 11 height 11
click at [262, 177] on span at bounding box center [265, 174] width 11 height 11
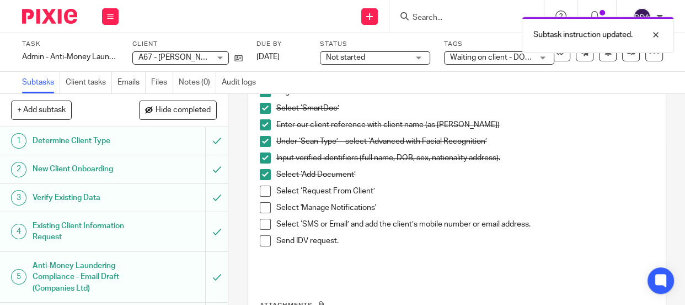
click at [262, 191] on span at bounding box center [265, 190] width 11 height 11
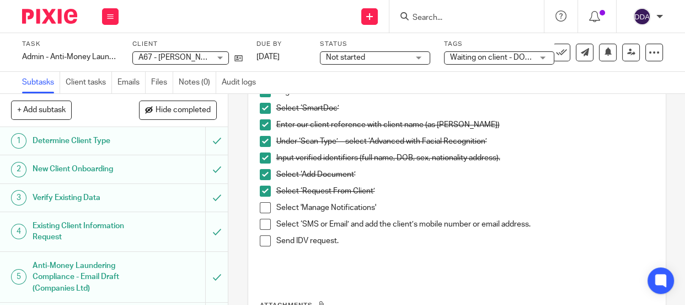
click at [260, 210] on span at bounding box center [265, 207] width 11 height 11
click at [260, 223] on span at bounding box center [265, 223] width 11 height 11
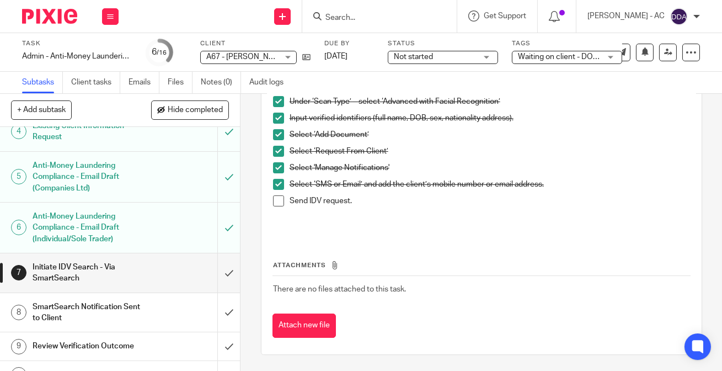
click at [277, 197] on span at bounding box center [278, 200] width 11 height 11
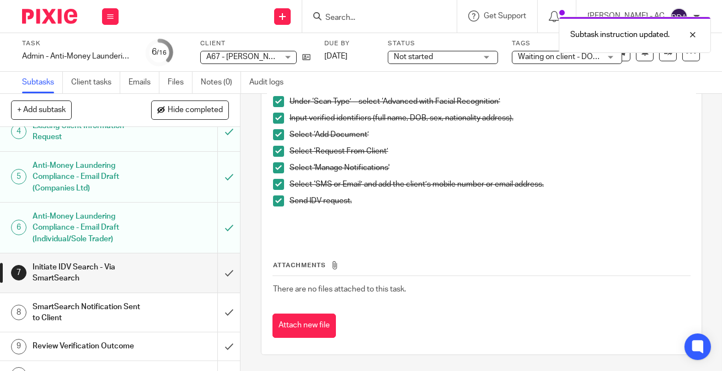
click at [108, 264] on h1 "Initiate IDV Search - Via SmartSearch" at bounding box center [91, 273] width 116 height 28
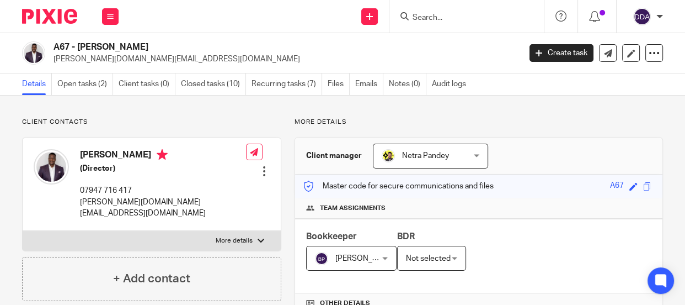
drag, startPoint x: 155, startPoint y: 44, endPoint x: 51, endPoint y: 48, distance: 104.3
click at [51, 48] on div "A67 - [PERSON_NAME] [PERSON_NAME][DOMAIN_NAME][EMAIL_ADDRESS][DOMAIN_NAME]" at bounding box center [267, 52] width 491 height 23
click at [89, 51] on h2 "A67 - [PERSON_NAME]" at bounding box center [237, 47] width 367 height 12
click at [92, 47] on h2 "A67 - [PERSON_NAME]" at bounding box center [237, 47] width 367 height 12
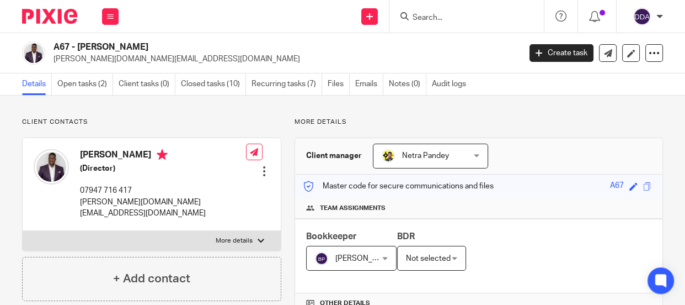
copy h2 "BENJAMIN"
click at [149, 40] on div "A67 - BENJAMIN AJALA benjamin.accountant@gmail.com Create task Update from Comp…" at bounding box center [342, 53] width 685 height 40
click at [143, 48] on h2 "A67 - [PERSON_NAME]" at bounding box center [237, 47] width 367 height 12
copy h2 "AJALA"
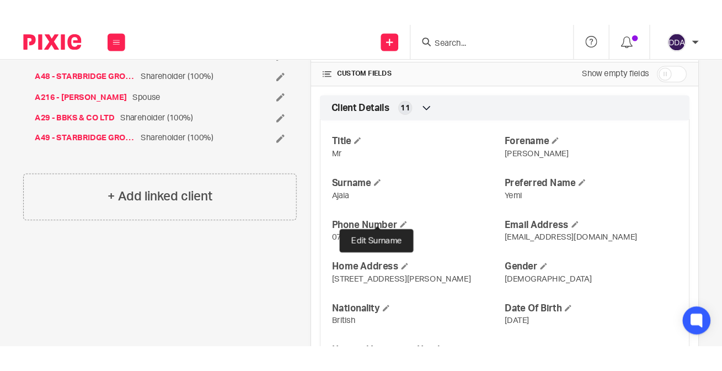
scroll to position [401, 0]
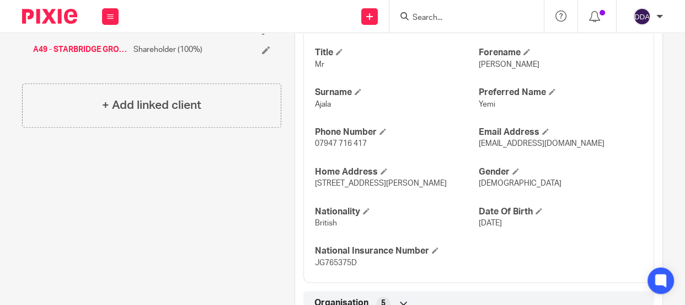
drag, startPoint x: 403, startPoint y: 182, endPoint x: 437, endPoint y: 184, distance: 34.3
click at [437, 184] on p "35B Durley Road, London, N16 5JR" at bounding box center [397, 183] width 164 height 11
copy span "N16 5JR"
drag, startPoint x: 310, startPoint y: 183, endPoint x: 370, endPoint y: 181, distance: 60.2
click at [370, 181] on div "Title Mr Forename Benjamin Surname Ajala Preferred Name Yemi Phone Number 07947…" at bounding box center [478, 154] width 351 height 258
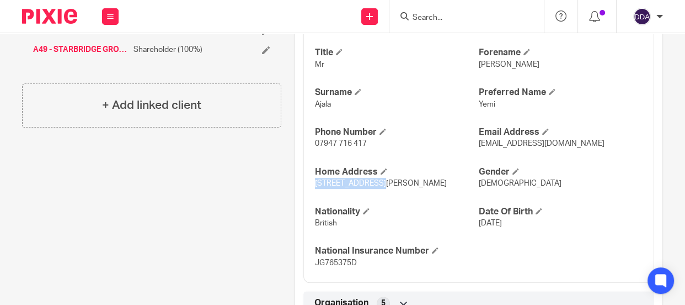
copy span "35B Durley Road,"
drag, startPoint x: 365, startPoint y: 142, endPoint x: 307, endPoint y: 142, distance: 57.4
click at [307, 142] on div "Title Mr Forename Benjamin Surname Ajala Preferred Name Yemi Phone Number 07947…" at bounding box center [478, 154] width 351 height 258
copy span "07947 716 417"
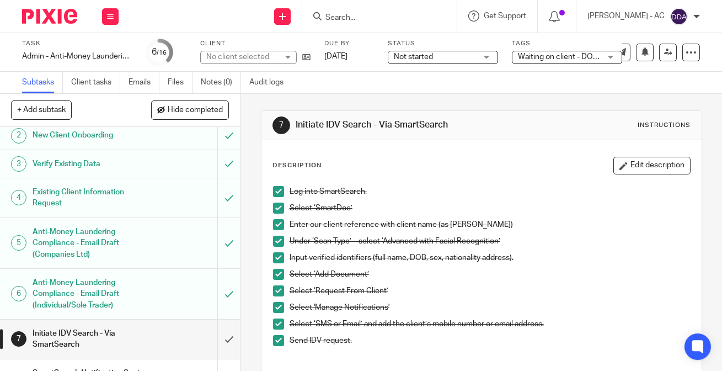
scroll to position [200, 0]
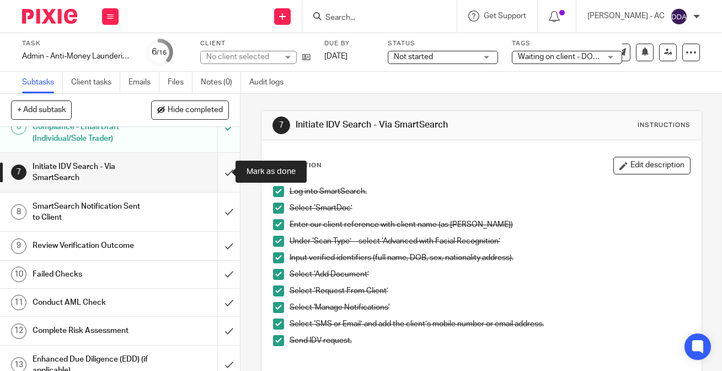
click at [222, 171] on input "submit" at bounding box center [120, 172] width 240 height 39
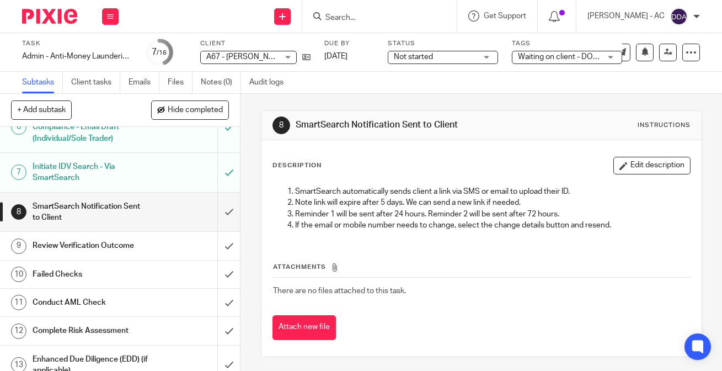
scroll to position [2, 0]
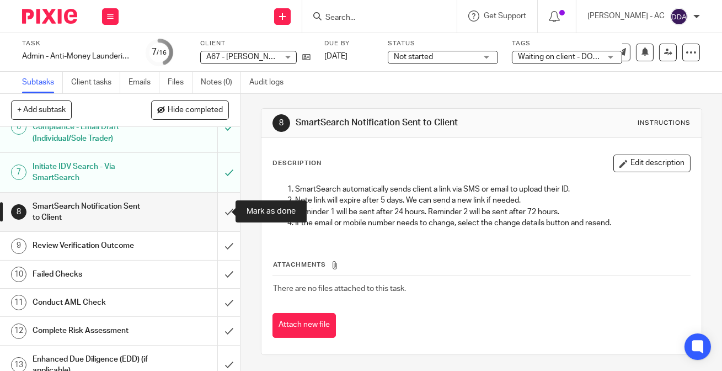
click at [220, 211] on input "submit" at bounding box center [120, 212] width 240 height 39
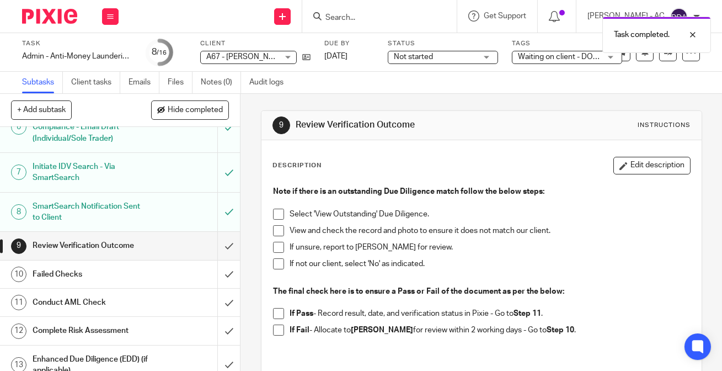
scroll to position [50, 0]
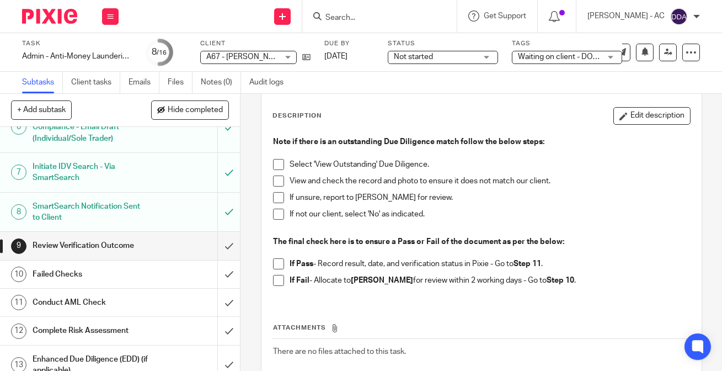
click at [482, 59] on div "Not started Not started" at bounding box center [443, 57] width 110 height 13
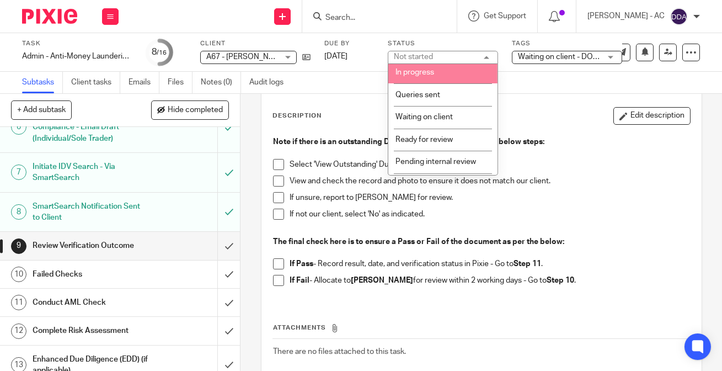
scroll to position [67, 0]
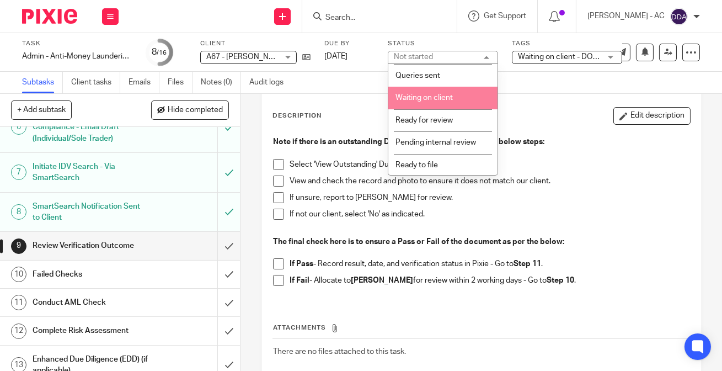
click at [447, 99] on span "Waiting on client" at bounding box center [424, 98] width 57 height 8
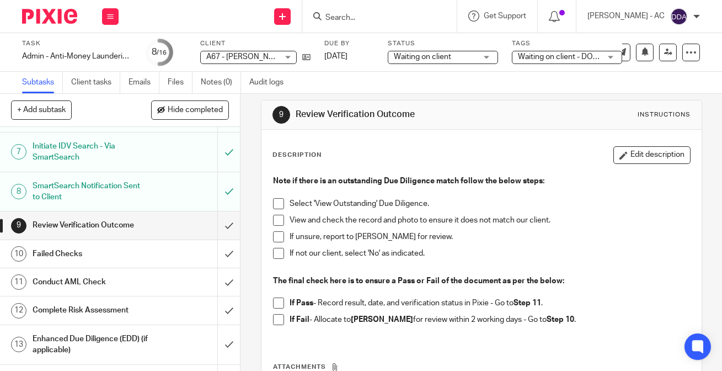
scroll to position [0, 0]
